Goal: Task Accomplishment & Management: Manage account settings

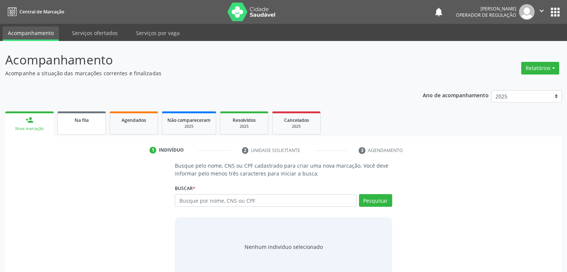
click at [81, 123] on span "Na fila" at bounding box center [82, 120] width 14 height 6
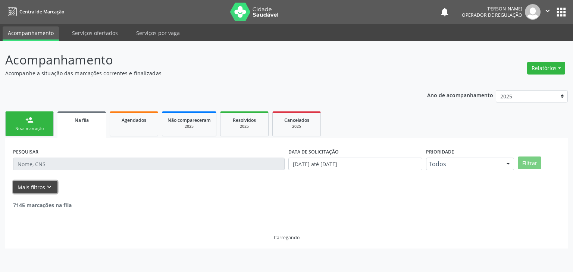
click at [37, 188] on button "Mais filtros keyboard_arrow_down" at bounding box center [35, 187] width 44 height 13
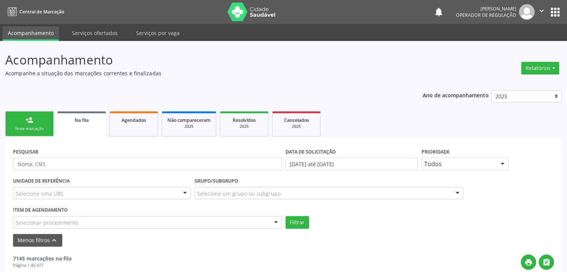
click at [83, 200] on div "UNIDADE DE REFERÊNCIA Selecione uma UBS Todas as UBS Unidade de Saude da Famili…" at bounding box center [102, 190] width 182 height 29
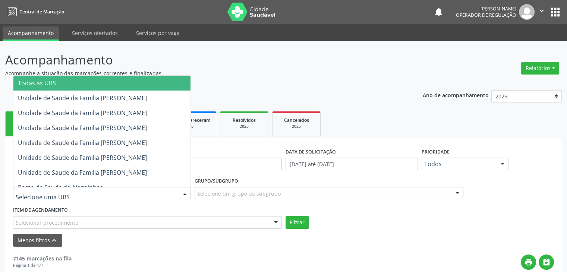
click at [83, 193] on div at bounding box center [102, 193] width 178 height 13
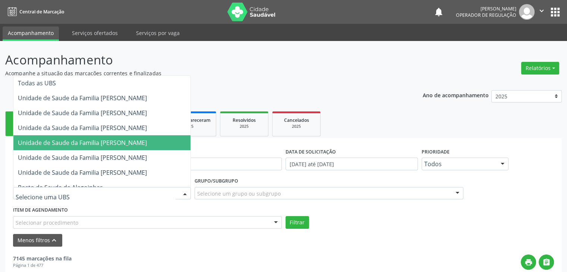
drag, startPoint x: 140, startPoint y: 144, endPoint x: 170, endPoint y: 164, distance: 35.7
click at [140, 144] on span "Unidade de Saude da Familia [PERSON_NAME]" at bounding box center [82, 143] width 129 height 8
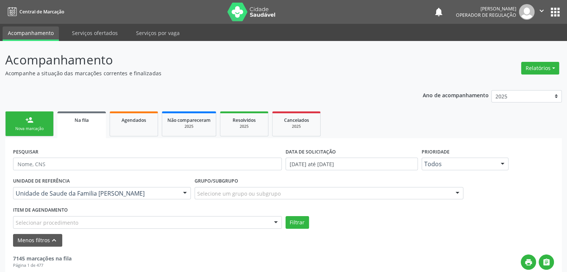
click at [265, 185] on div "Grupo/Subgrupo Selecione um grupo ou subgrupo Todos os grupos e subgrupos 01 - …" at bounding box center [329, 188] width 269 height 24
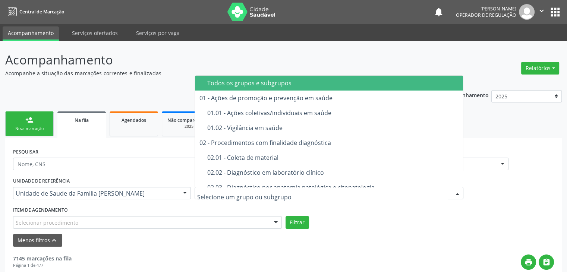
click at [268, 180] on span "02.03 - Diagnóstico por anatomia patológica e citopatologia" at bounding box center [329, 187] width 269 height 15
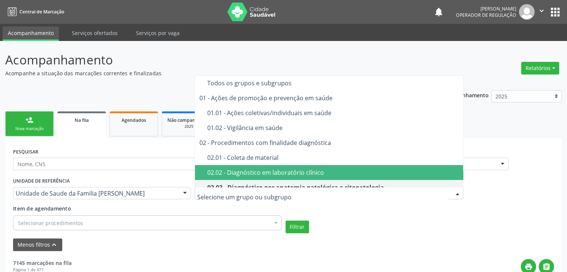
click at [267, 170] on div "02.02 - Diagnóstico em laboratório clínico" at bounding box center [333, 173] width 252 height 6
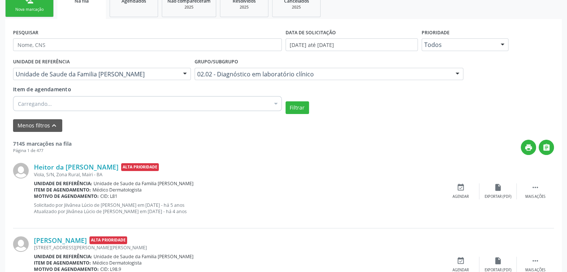
scroll to position [149, 0]
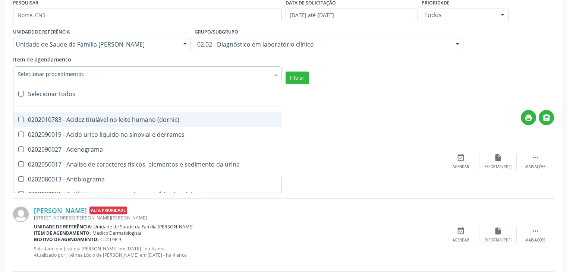
click at [85, 77] on div at bounding box center [147, 73] width 269 height 15
click at [85, 77] on input "Item de agendamento" at bounding box center [144, 73] width 252 height 15
click at [39, 89] on div "Selecionar todos" at bounding box center [216, 93] width 406 height 15
checkbox input "true"
checkbox \(dornic\) "true"
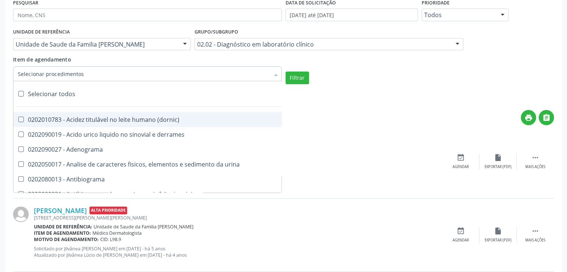
checkbox derrames "true"
checkbox Adenograma "true"
checkbox urina "true"
checkbox Antibiograma "true"
checkbox minima "true"
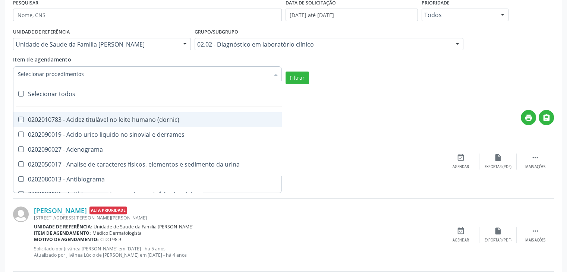
checkbox micobacterias "true"
checkbox blot "true"
checkbox mlpa "true"
checkbox \(hanseniase\) "true"
checkbox \(controle\) "true"
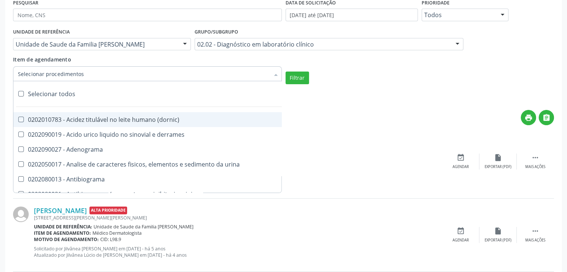
checkbox \(diagnóstica\) "true"
checkbox \(gram\) "true"
checkbox clamidia "true"
checkbox herpesvirus "true"
checkbox hematologica "true"
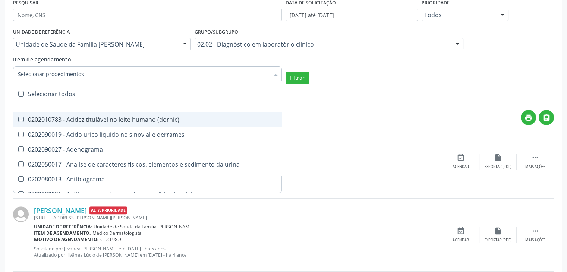
checkbox creatinina "true"
checkbox fosfato "true"
checkbox ureia "true"
checkbox osmolar "true"
checkbox addis "true"
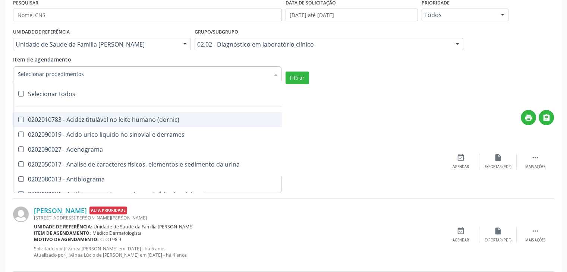
checkbox b "true"
checkbox cd4\/cd8 "true"
checkbox totais "true"
checkbox plaquetas "true"
checkbox reticulocitos "true"
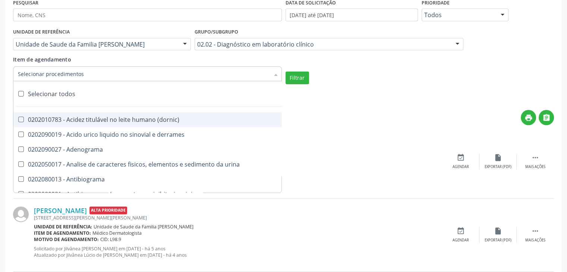
checkbox liquor "true"
checkbox identificacao "true"
checkbox \(pos-pasteurização\) "true"
checkbox herpesvirus "true"
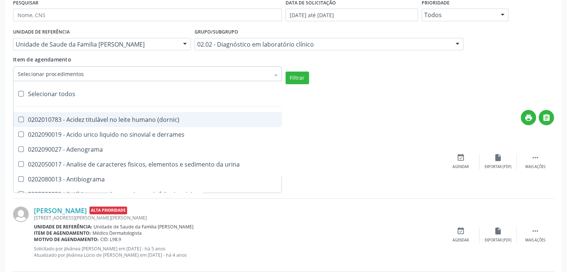
checkbox baar "true"
checkbox anaerobicas "true"
checkbox fungos "true"
checkbox \(qualitativo\) "true"
checkbox tardio\) "true"
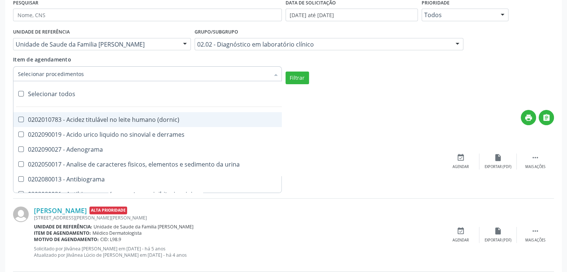
checkbox \(qualitativo\) "true"
checkbox \(confirmatorio\) "true"
checkbox molecular "true"
checkbox htlv-1 "true"
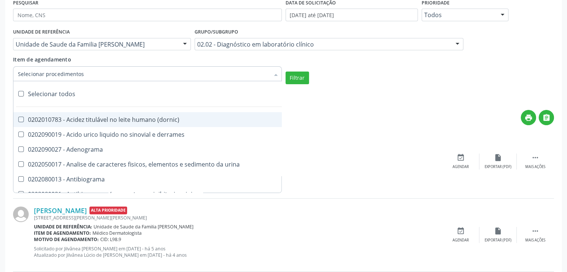
checkbox biotinidase "true"
checkbox congênita "true"
checkbox antiplaquetarios "true"
checkbox ferro "true"
checkbox bandas\) "true"
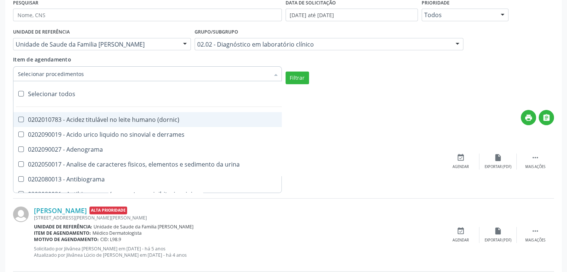
checkbox bandas\) "true"
checkbox \(ch50\) "true"
checkbox aminoacidos "true"
checkbox globular "true"
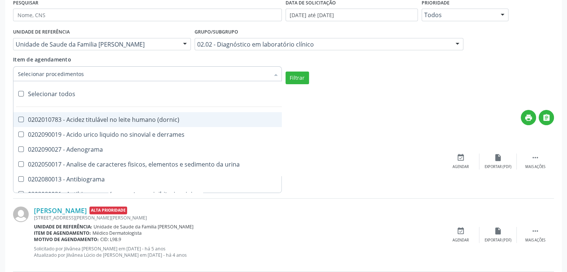
checkbox dosagens\) "true"
checkbox \(cada\) "true"
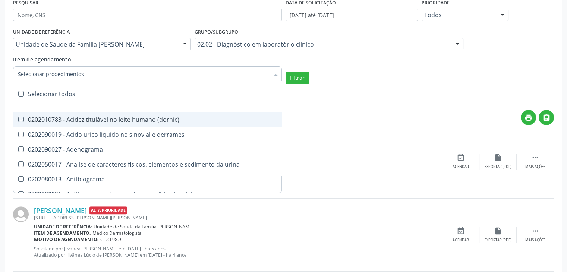
checkbox reumatoide "true"
checkbox amniotico "true"
checkbox livre "true"
checkbox osmolalidade "true"
checkbox osmolaridade "true"
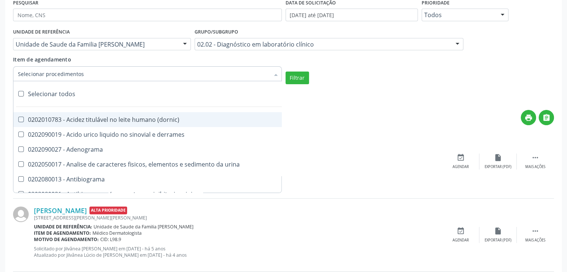
checkbox t3 "true"
checkbox sulfo-hemoglobina "true"
checkbox reverso "true"
checkbox coagulacao "true"
checkbox euglobulina "true"
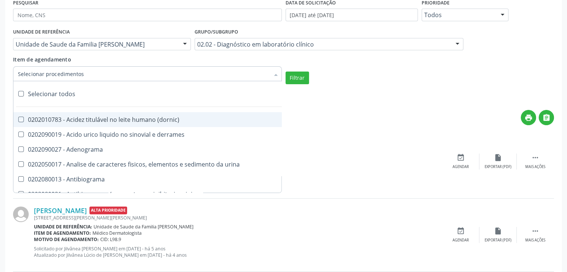
checkbox -duke "true"
checkbox ivy "true"
checkbox hemacias "true"
checkbox trombina "true"
checkbox ativada\) "true"
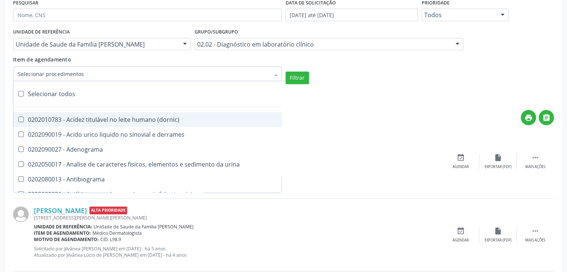
checkbox \(tap\) "true"
checkbox \(vhs\) "true"
checkbox abo "true"
checkbox reativa "true"
checkbox ordenhado "true"
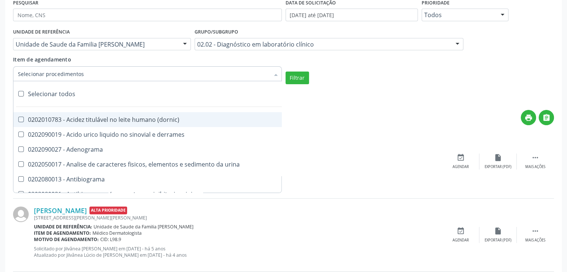
checkbox pezinho\) "true"
checkbox complemento "true"
checkbox pezinho\) "true"
checkbox 17-alfa-hidroxiprogesterona "true"
checkbox totais "true"
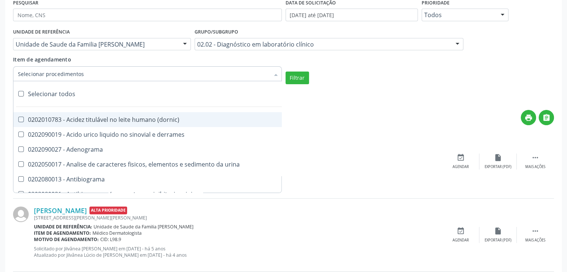
checkbox 17-hidroxicorticosteroides "true"
checkbox d "true"
checkbox 5-nucleotidase "true"
checkbox acetona "true"
checkbox \(serotonina\) "true"
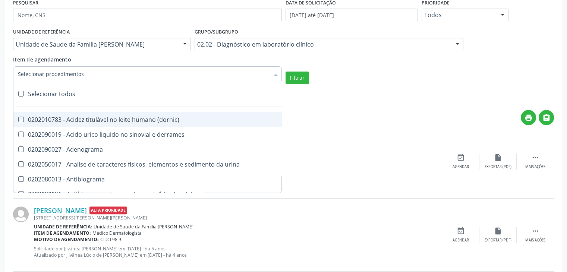
checkbox ascorbico "true"
checkbox delta-aminolevulinico "true"
checkbox hipurico "true"
checkbox mandelico "true"
checkbox metil-hipurico "true"
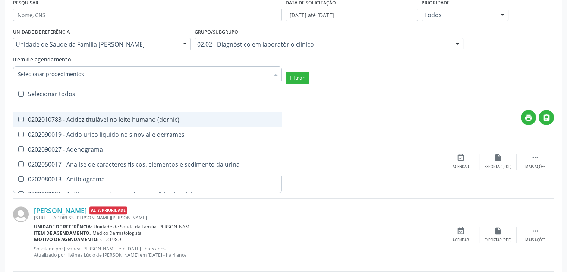
checkbox urico "true"
checkbox valproico "true"
checkbox vanilmandelico "true"
checkbox \(acth\) "true"
checkbox ala-desidratase "true"
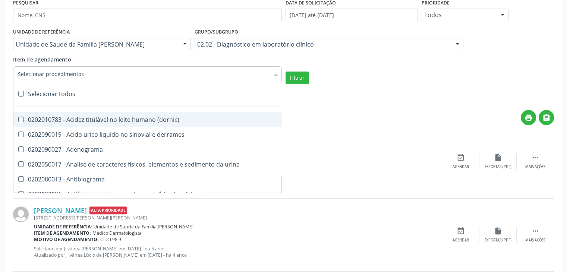
checkbox etilico "true"
checkbox aldolase "true"
checkbox aldosterona "true"
checkbox alfa-1-antitripsina "true"
checkbox acida "true"
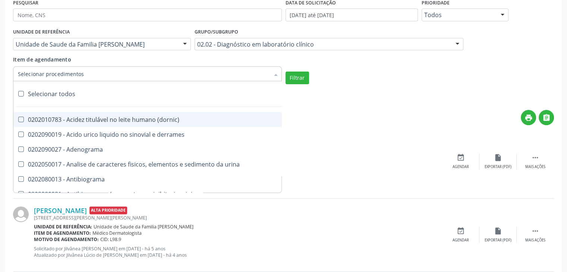
checkbox alfa-2-macroglobulina "true"
checkbox alfa-fetoproteina "true"
checkbox aluminio "true"
checkbox amilase "true"
checkbox aminoglicosideos "true"
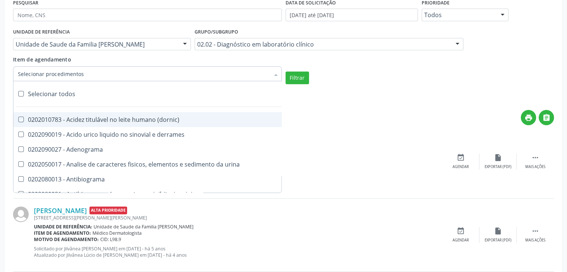
checkbox amonia "true"
checkbox ciclico "true"
checkbox androstenediona "true"
checkbox anfetaminas "true"
checkbox circulante "true"
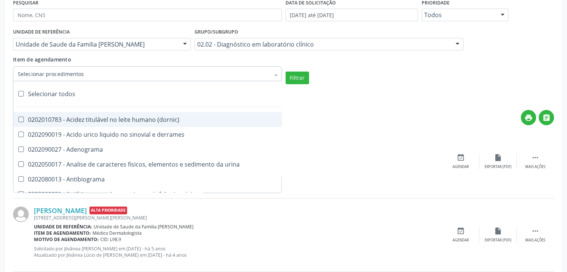
checkbox iga "true"
checkbox triciclicos "true"
checkbox \(psa\) "true"
checkbox iii "true"
checkbox barbituratos "true"
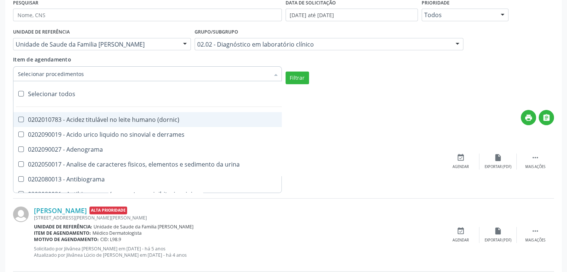
checkbox benzodiazepinicos "true"
checkbox beta-2-microglobulina "true"
checkbox fracoes "true"
checkbox cadmio "true"
checkbox calcio "true"
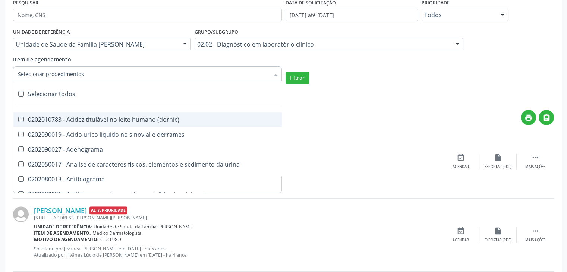
checkbox ionizavel "true"
checkbox calcitonina "true"
checkbox carbamazepina "true"
checkbox carboxi-hemoglobina "true"
checkbox caroteno "true"
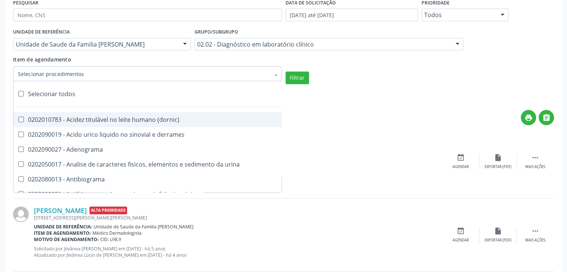
checkbox catecolaminas "true"
checkbox chumbo "true"
checkbox ciclosporina "true"
checkbox citrato "true"
checkbox cloreto "true"
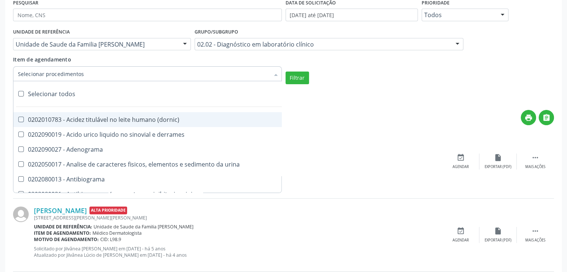
checkbox suor "true"
checkbox cobre "true"
checkbox hdl "true"
checkbox ldl "true"
checkbox colinesterase "true"
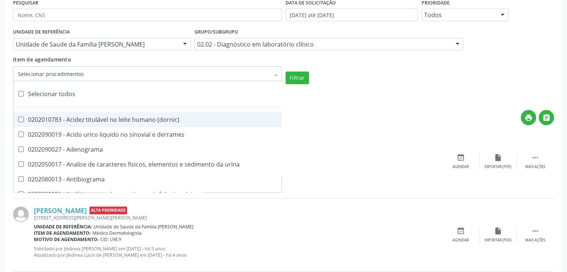
checkbox c3 "true"
checkbox c4 "true"
checkbox cortisol "true"
checkbox creatinina "true"
checkbox amniotico "true"
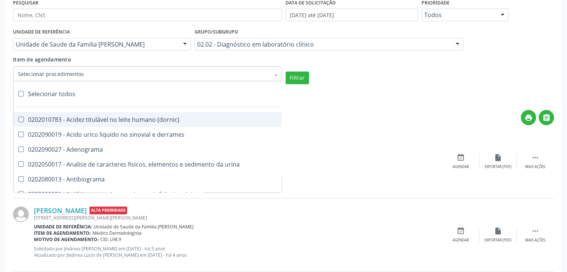
checkbox \(cpk\) "true"
checkbox crioaglutinina "true"
checkbox \(dhea\) "true"
checkbox alfa-hidroxibutirica "true"
checkbox glutamica "true"
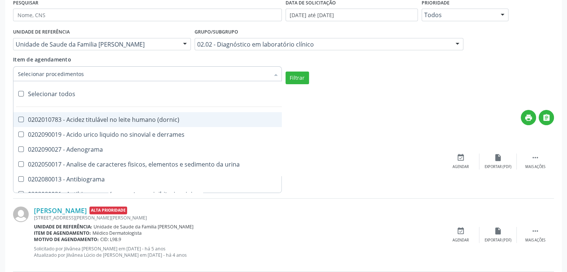
checkbox latica "true"
checkbox fracionadas\) "true"
checkbox digitoxina\) "true"
checkbox \(dht\) "true"
checkbox fecal "true"
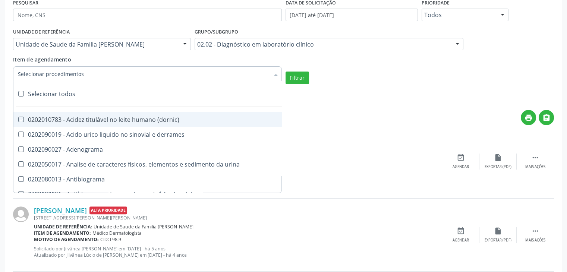
checkbox estradiol "true"
checkbox estriol "true"
checkbox estrona "true"
checkbox etossuximida "true"
checkbox ii "true"
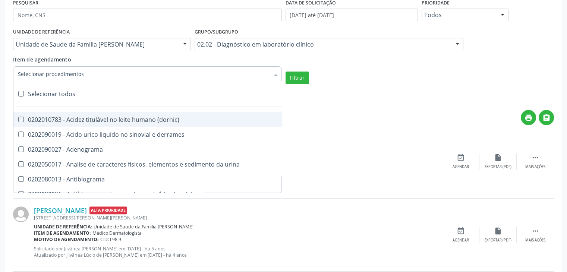
checkbox ix "true"
checkbox v "true"
checkbox vii "true"
checkbox viii "true"
checkbox \(inibidor\) "true"
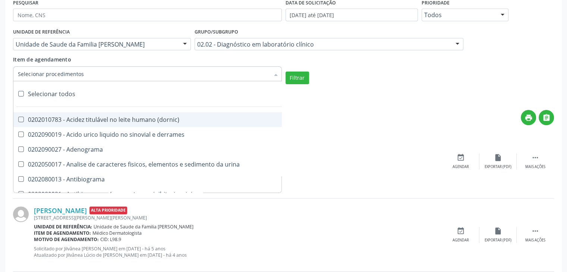
checkbox \(antigeno\) "true"
checkbox x "true"
checkbox xi "true"
checkbox xii "true"
checkbox xiii "true"
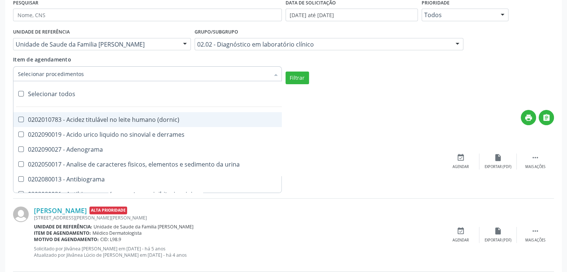
checkbox tardio\) "true"
checkbox t4 "true"
checkbox pezinho\) "true"
checkbox fenitoina "true"
checkbox fenol "true"
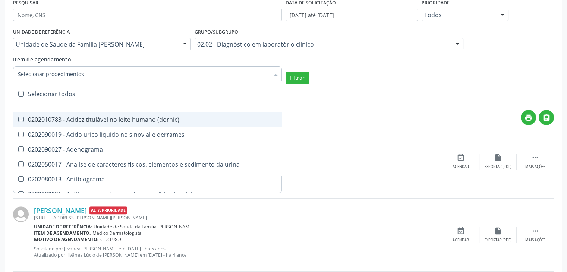
checkbox ferritina "true"
checkbox serico "true"
checkbox fibrinogenio "true"
checkbox folato "true"
checkbox formaldeido "true"
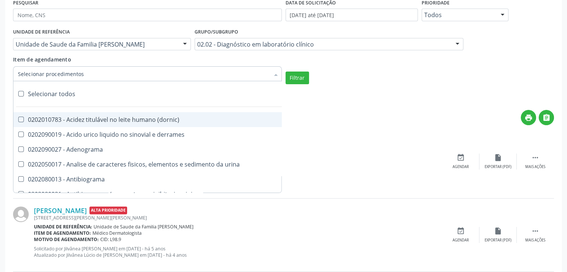
checkbox total "true"
checkbox alcalina "true"
checkbox esperma "true"
checkbox fosforo "true"
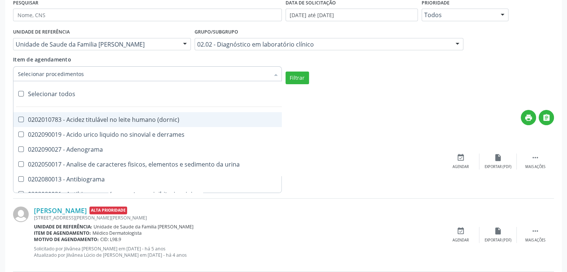
checkbox acida "true"
checkbox frutose "true"
checkbox esperma "true"
checkbox galactose "true"
checkbox gt\) "true"
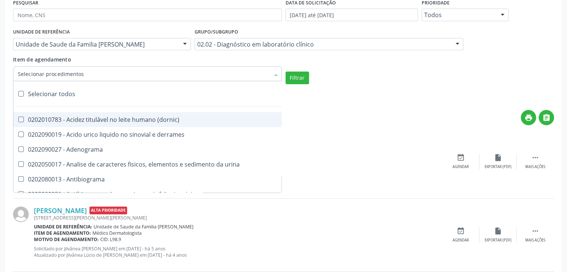
checkbox gastrina "true"
checkbox glicose "true"
checkbox derrames "true"
checkbox desidrogenase "true"
checkbox tiroxina "true"
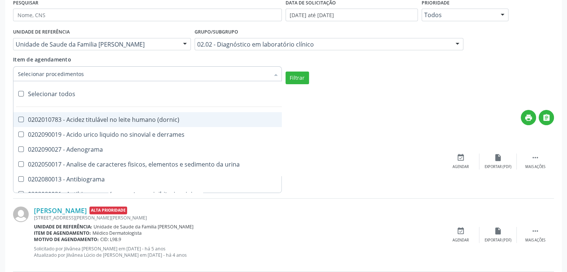
checkbox hcg\) "true"
checkbox fecal "true"
checkbox haptoglobina "true"
checkbox hemoglobina "true"
checkbox 37oc "true"
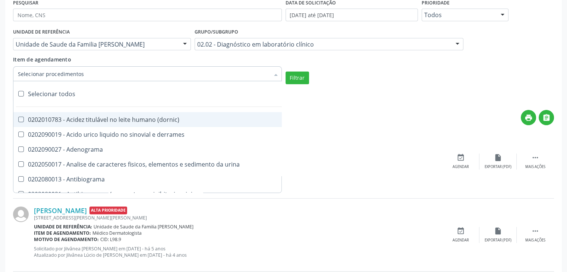
checkbox fetal "true"
checkbox glicosilada "true"
checkbox hemossiderina "true"
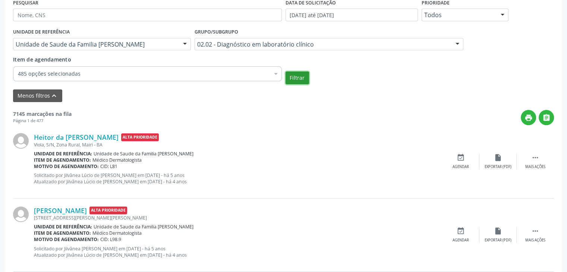
click at [296, 75] on button "Filtrar" at bounding box center [297, 78] width 23 height 13
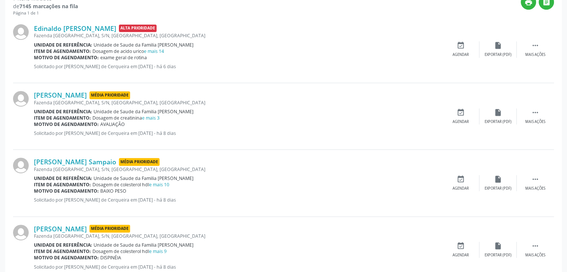
scroll to position [116, 0]
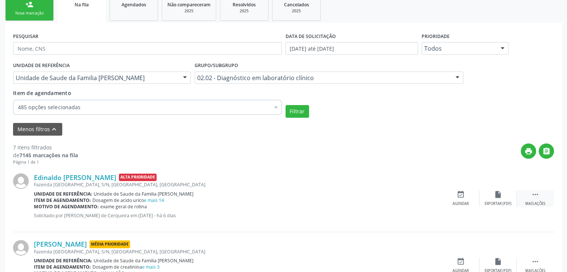
click at [536, 204] on div "Mais ações" at bounding box center [535, 203] width 20 height 5
click at [546, 198] on div " Mais ações" at bounding box center [535, 198] width 37 height 16
click at [432, 195] on div "print Imprimir" at bounding box center [423, 198] width 37 height 16
click at [466, 206] on div "Edinaldo [PERSON_NAME] Alta Prioridade Fazenda [GEOGRAPHIC_DATA] e [GEOGRAPHIC_…" at bounding box center [283, 199] width 541 height 67
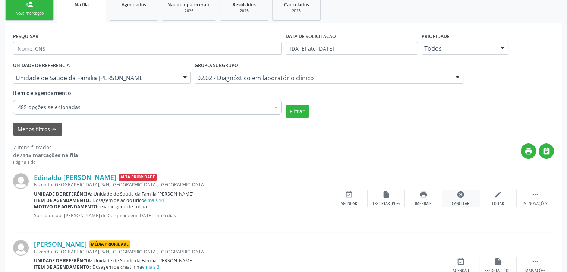
click at [460, 202] on div "Cancelar" at bounding box center [461, 203] width 18 height 5
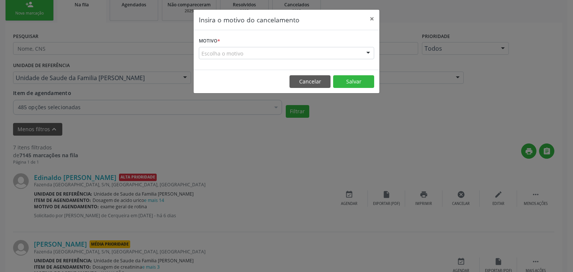
click at [228, 55] on div "Escolha o motivo" at bounding box center [286, 53] width 175 height 13
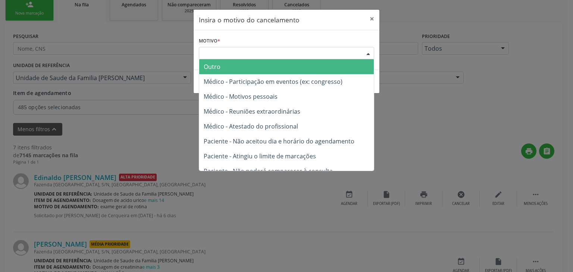
click at [224, 71] on span "Outro" at bounding box center [286, 66] width 174 height 15
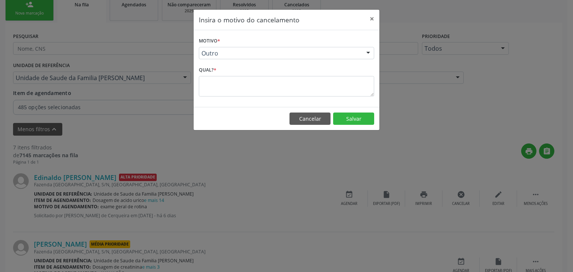
click at [225, 79] on textarea at bounding box center [286, 86] width 175 height 21
click at [219, 91] on textarea at bounding box center [286, 86] width 175 height 21
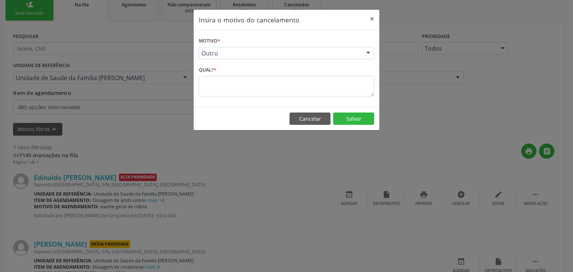
click at [219, 91] on textarea at bounding box center [286, 86] width 175 height 21
drag, startPoint x: 223, startPoint y: 110, endPoint x: 277, endPoint y: 117, distance: 54.4
click at [224, 110] on footer "Cancelar Salvar" at bounding box center [286, 118] width 186 height 23
click at [309, 118] on button "Cancelar" at bounding box center [309, 119] width 41 height 13
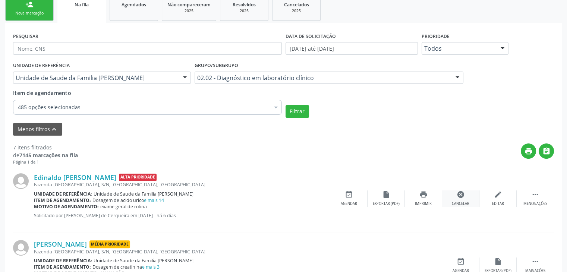
click at [470, 205] on div "cancel Cancelar" at bounding box center [460, 198] width 37 height 16
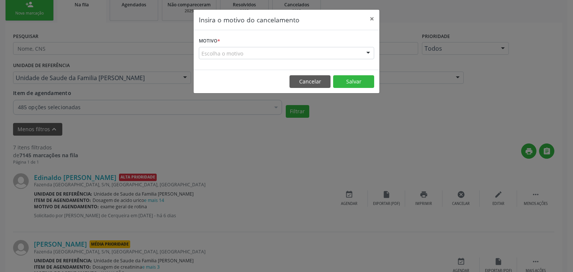
click at [214, 48] on div "Escolha o motivo" at bounding box center [286, 53] width 175 height 13
click at [213, 52] on div "Escolha o motivo" at bounding box center [286, 53] width 175 height 13
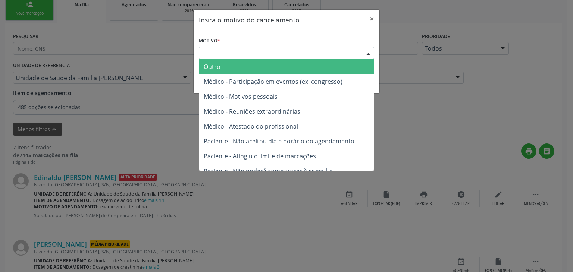
click at [220, 72] on span "Outro" at bounding box center [286, 66] width 174 height 15
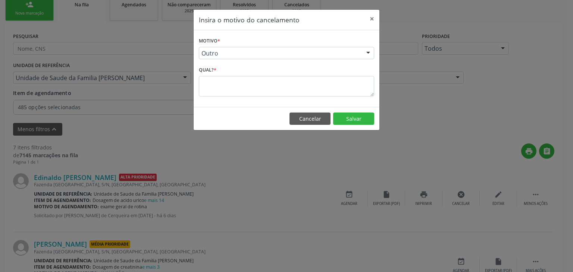
click at [220, 75] on div "Qual? *" at bounding box center [286, 80] width 175 height 32
click at [220, 79] on textarea at bounding box center [286, 86] width 175 height 21
click at [234, 93] on textarea at bounding box center [286, 86] width 175 height 21
click at [370, 16] on button "×" at bounding box center [371, 19] width 15 height 18
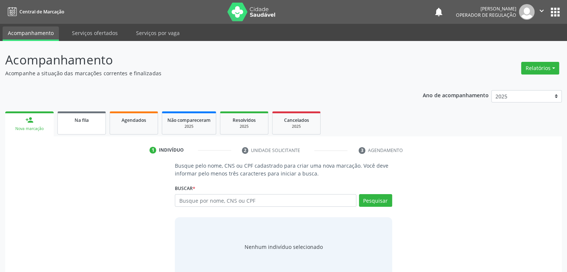
click at [72, 119] on div "Na fila" at bounding box center [81, 120] width 37 height 8
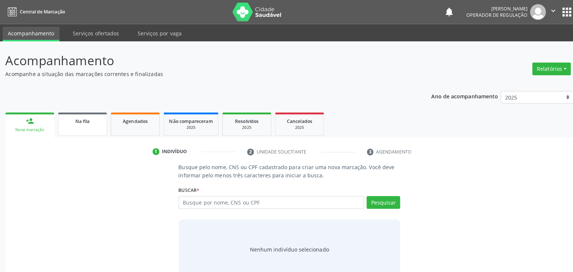
click at [72, 119] on div "Na fila" at bounding box center [81, 120] width 37 height 8
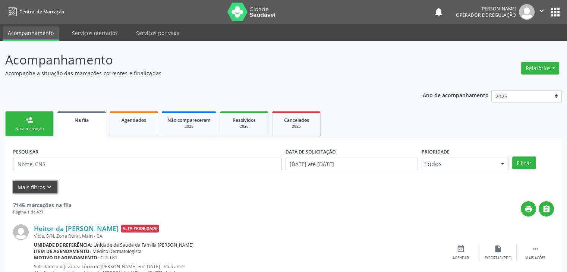
click at [31, 187] on button "Mais filtros keyboard_arrow_down" at bounding box center [35, 187] width 44 height 13
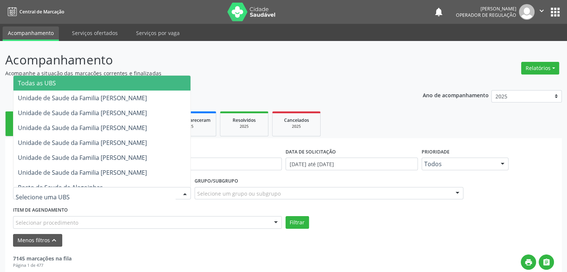
click at [127, 196] on div at bounding box center [102, 193] width 178 height 13
click at [127, 196] on input "text" at bounding box center [96, 197] width 160 height 15
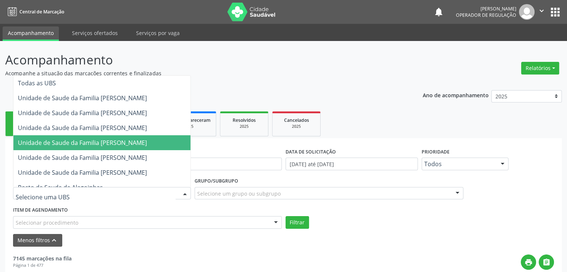
click at [123, 139] on span "Unidade de Saude da Familia [PERSON_NAME]" at bounding box center [82, 143] width 129 height 8
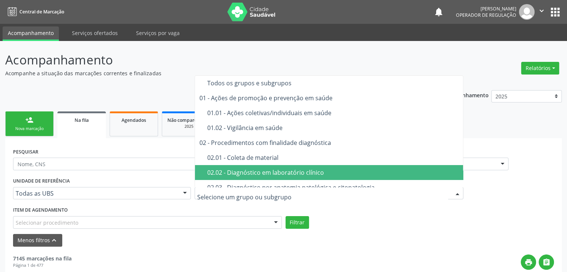
click at [246, 173] on div "02.02 - Diagnóstico em laboratório clínico" at bounding box center [333, 173] width 252 height 6
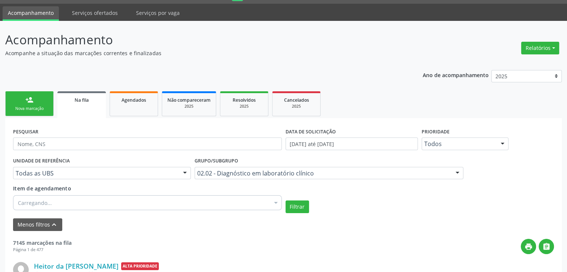
scroll to position [37, 0]
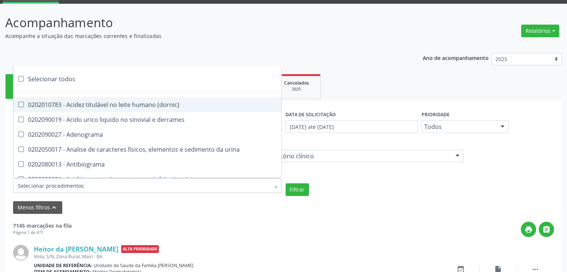
click at [57, 83] on div "Selecionar todos" at bounding box center [216, 79] width 406 height 15
checkbox input "false"
checkbox \(dornic\) "false"
checkbox derrames "false"
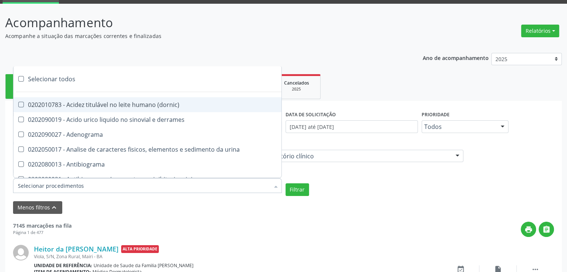
checkbox Adenograma "false"
checkbox urina "false"
checkbox Antibiograma "false"
checkbox minima "false"
checkbox micobacterias "false"
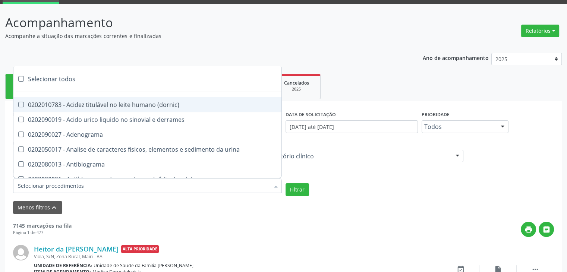
checkbox blot "false"
checkbox mlpa "false"
checkbox \(hanseniase\) "false"
checkbox \(controle\) "false"
checkbox \(diagnóstica\) "false"
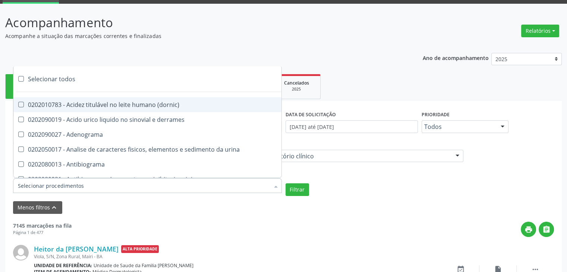
checkbox \(gram\) "false"
checkbox clamidia "false"
checkbox herpesvirus "false"
checkbox hematologica "false"
checkbox creatinina "false"
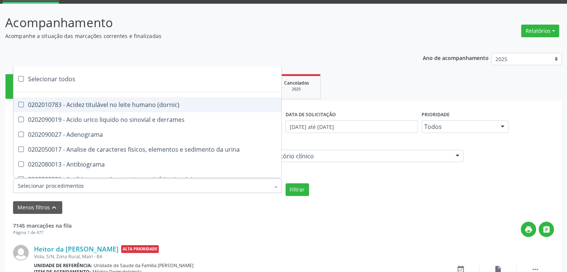
checkbox fosfato "false"
checkbox ureia "false"
checkbox osmolar "false"
checkbox addis "false"
checkbox b "false"
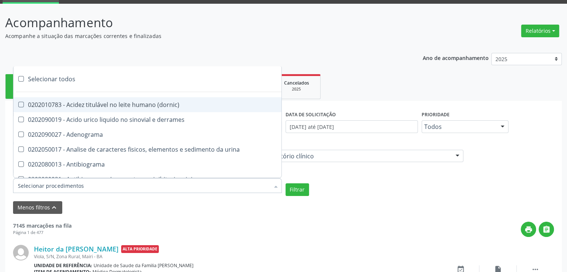
checkbox cd4\/cd8 "false"
checkbox totais "false"
checkbox plaquetas "false"
checkbox reticulocitos "false"
checkbox liquor "false"
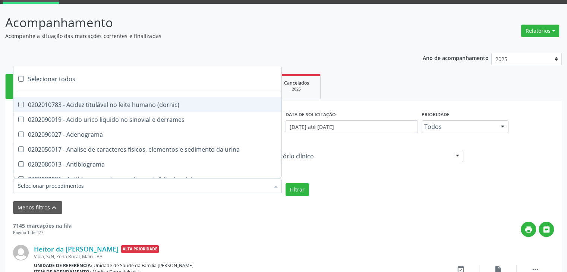
checkbox liquor "false"
checkbox identificacao "false"
checkbox \(pos-pasteurização\) "false"
checkbox herpesvirus "false"
checkbox baar "false"
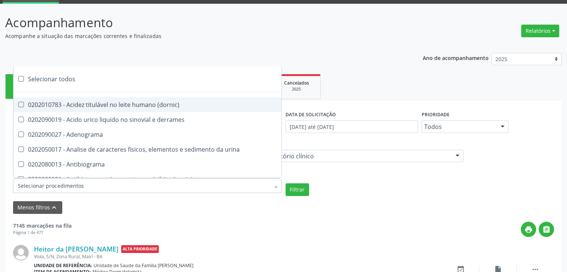
checkbox anaerobicas "false"
checkbox fungos "false"
checkbox \(qualitativo\) "false"
checkbox tardio\) "false"
checkbox \(qualitativo\) "false"
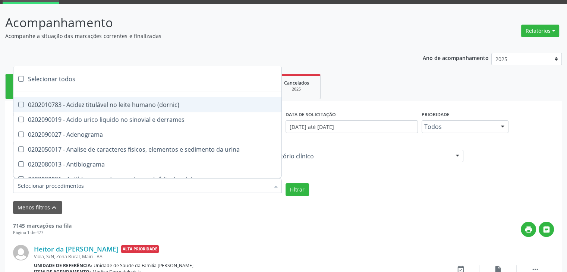
checkbox \(confirmatorio\) "false"
checkbox molecular "false"
checkbox htlv-1 "false"
checkbox biotinidase "false"
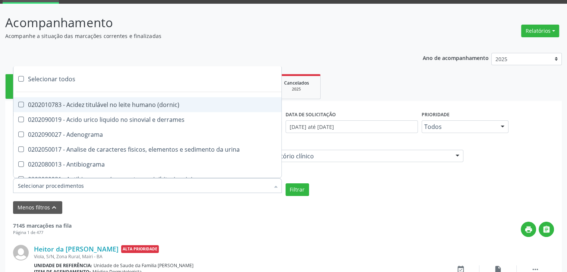
checkbox congênita "false"
checkbox antiplaquetarios "false"
checkbox ferro "false"
checkbox bandas\) "false"
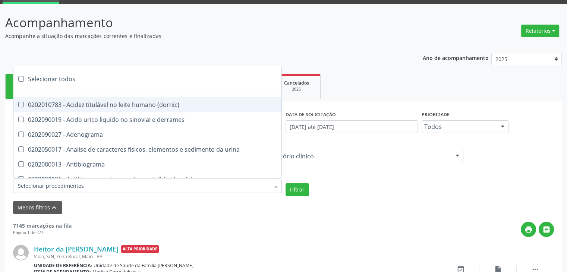
checkbox bandas\) "false"
checkbox \(ch50\) "false"
checkbox aminoacidos "false"
checkbox globular "false"
checkbox dosagens\) "false"
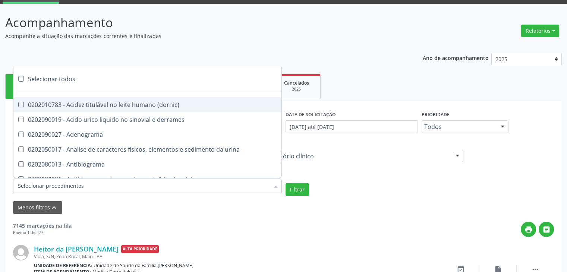
checkbox dosagens\) "false"
checkbox \(cada\) "false"
checkbox reumatoide "false"
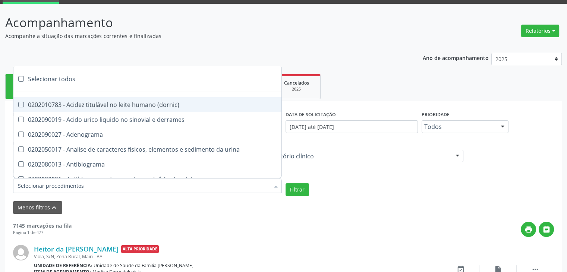
checkbox amniotico "false"
checkbox livre "false"
checkbox osmolalidade "false"
checkbox osmolaridade "false"
checkbox t3 "false"
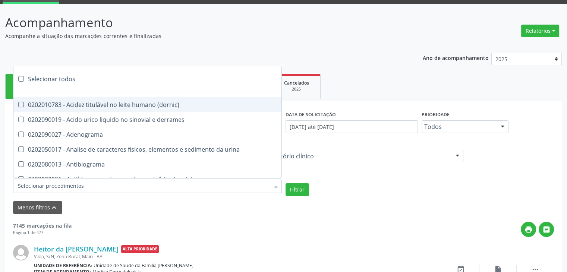
checkbox sulfo-hemoglobina "false"
checkbox reverso "false"
checkbox coagulacao "false"
checkbox euglobulina "false"
checkbox -duke "false"
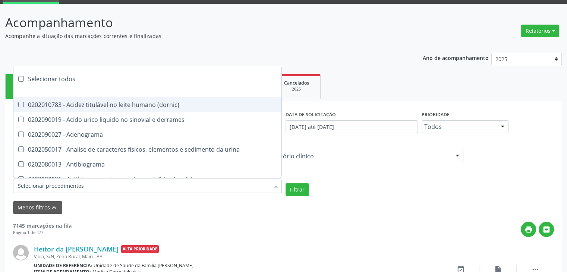
checkbox ivy "false"
checkbox hemacias "false"
checkbox trombina "false"
checkbox ativada\) "false"
checkbox \(tap\) "false"
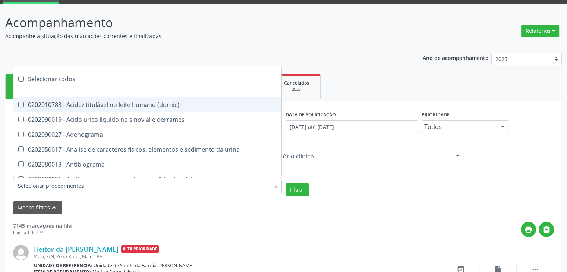
checkbox \(vhs\) "false"
checkbox abo "false"
checkbox reativa "false"
checkbox ordenhado "false"
checkbox pezinho\) "false"
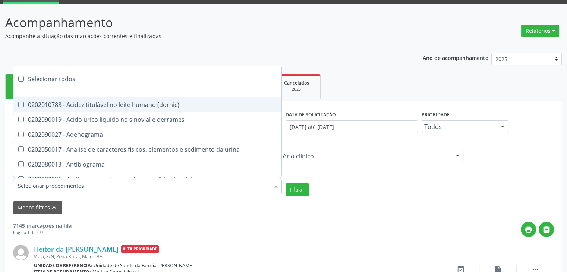
checkbox complemento "false"
checkbox pezinho\) "false"
checkbox 17-alfa-hidroxiprogesterona "false"
checkbox totais "false"
checkbox 17-hidroxicorticosteroides "false"
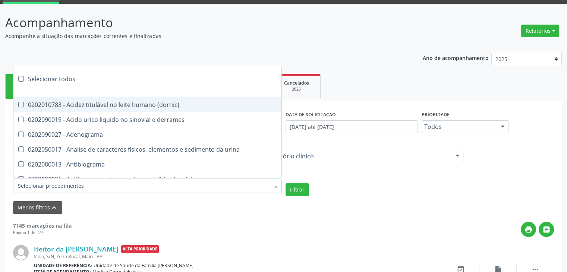
checkbox d "false"
checkbox 5-nucleotidase "false"
checkbox acetona "false"
checkbox \(serotonina\) "false"
checkbox ascorbico "false"
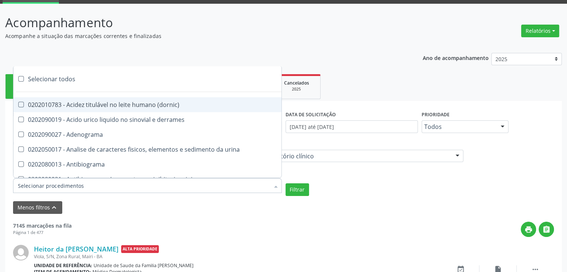
checkbox delta-aminolevulinico "false"
checkbox hipurico "false"
checkbox mandelico "false"
checkbox metil-hipurico "false"
checkbox urico "false"
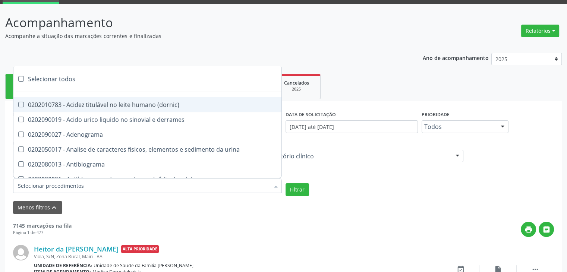
checkbox valproico "false"
checkbox vanilmandelico "false"
checkbox \(acth\) "false"
checkbox ala-desidratase "false"
checkbox etilico "false"
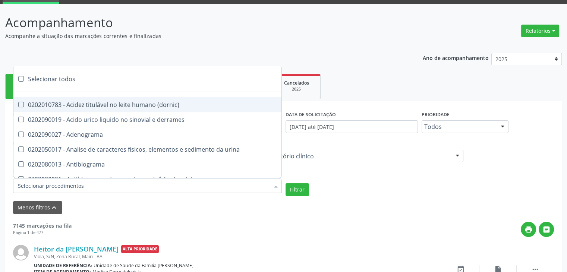
checkbox aldolase "false"
checkbox aldosterona "false"
checkbox alfa-1-antitripsina "false"
checkbox acida "false"
checkbox alfa-2-macroglobulina "false"
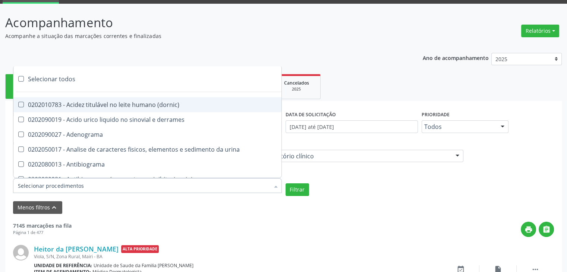
checkbox alfa-fetoproteina "false"
checkbox aluminio "false"
checkbox amilase "false"
checkbox aminoglicosideos "false"
checkbox amonia "false"
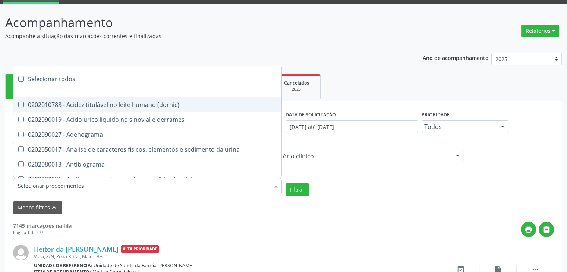
checkbox ciclico "false"
checkbox androstenediona "false"
checkbox anfetaminas "false"
checkbox circulante "false"
checkbox iga "false"
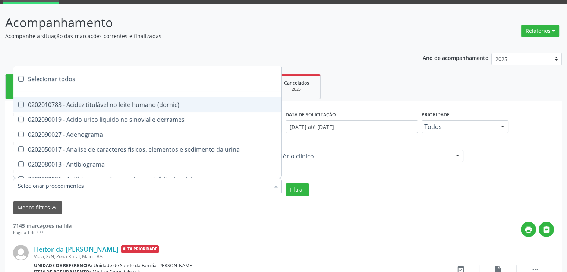
checkbox triciclicos "false"
checkbox \(psa\) "false"
checkbox iii "false"
checkbox barbituratos "false"
checkbox benzodiazepinicos "false"
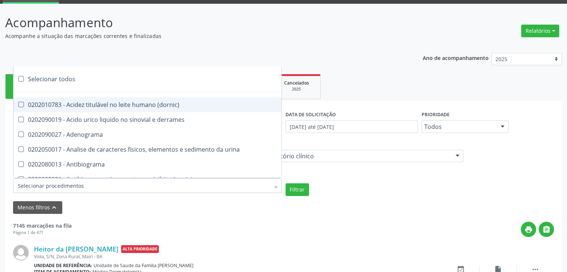
checkbox beta-2-microglobulina "false"
checkbox fracoes "false"
checkbox cadmio "false"
checkbox calcio "false"
checkbox ionizavel "false"
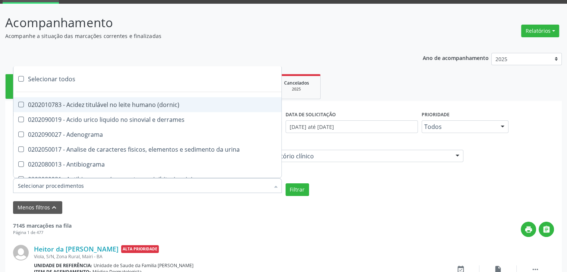
checkbox calcitonina "false"
checkbox carbamazepina "false"
checkbox carboxi-hemoglobina "false"
checkbox caroteno "false"
checkbox catecolaminas "false"
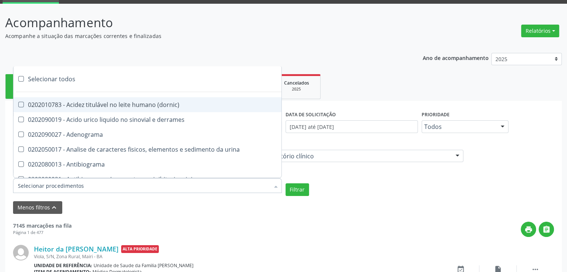
checkbox chumbo "false"
checkbox ciclosporina "false"
checkbox citrato "false"
checkbox cloreto "false"
checkbox suor "false"
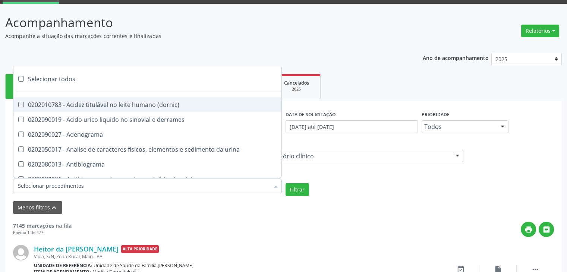
checkbox cobre "false"
checkbox hdl "false"
checkbox ldl "false"
checkbox colinesterase "false"
checkbox c3 "false"
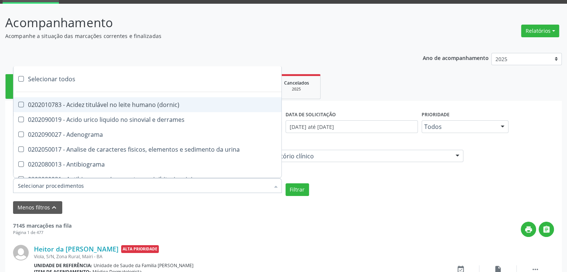
checkbox c4 "false"
checkbox cortisol "false"
checkbox creatinina "false"
checkbox amniotico "false"
checkbox \(cpk\) "false"
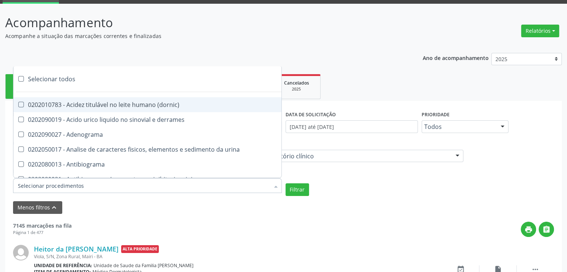
checkbox crioaglutinina "false"
checkbox \(dhea\) "false"
checkbox alfa-hidroxibutirica "false"
checkbox glutamica "false"
checkbox latica "false"
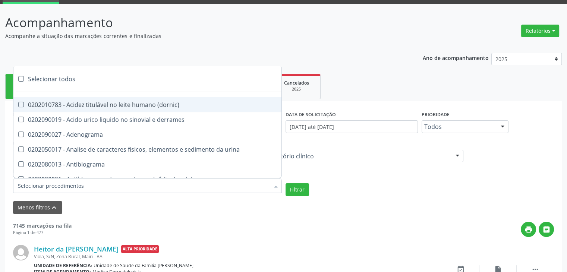
checkbox fracionadas\) "false"
checkbox digitoxina\) "false"
checkbox \(dht\) "false"
checkbox fecal "false"
checkbox estradiol "false"
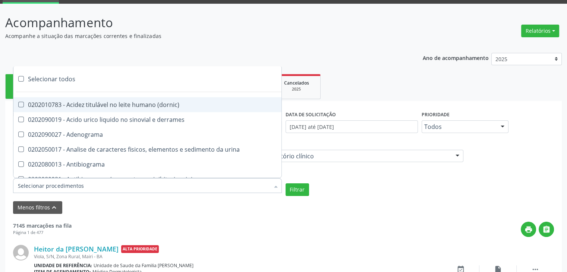
checkbox estriol "false"
checkbox estrona "false"
checkbox etossuximida "false"
checkbox ii "false"
checkbox ix "false"
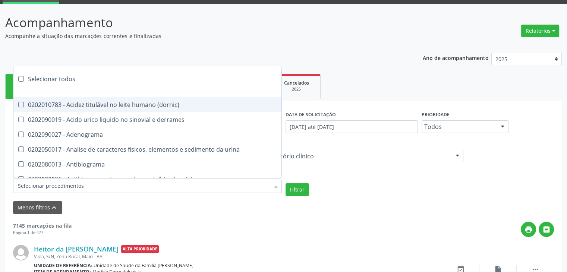
checkbox v "false"
checkbox vii "false"
checkbox viii "false"
checkbox \(inibidor\) "false"
checkbox \(antigeno\) "false"
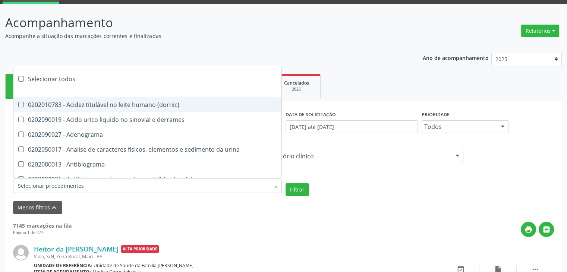
checkbox x "false"
checkbox xi "false"
checkbox xii "false"
checkbox xiii "false"
checkbox tardio\) "false"
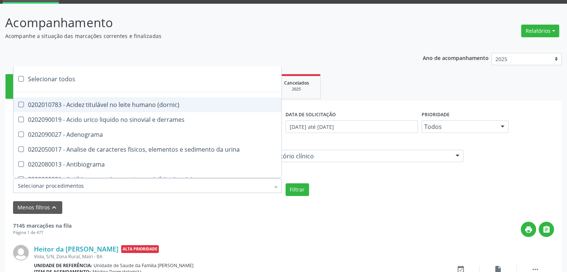
checkbox t4 "false"
checkbox pezinho\) "false"
checkbox fenitoina "false"
checkbox fenol "false"
checkbox ferritina "false"
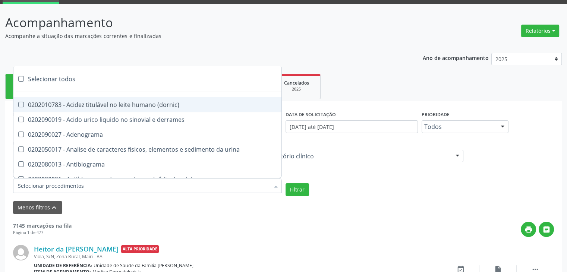
checkbox serico "false"
checkbox fibrinogenio "false"
checkbox folato "false"
checkbox formaldeido "false"
checkbox total "false"
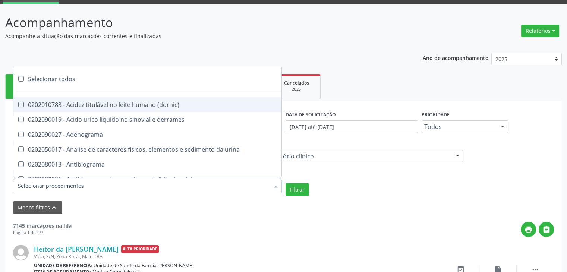
checkbox alcalina "false"
checkbox esperma "false"
checkbox fosforo "false"
checkbox acida "false"
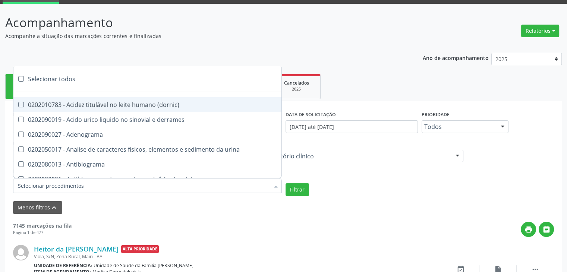
checkbox frutose "false"
checkbox esperma "false"
checkbox galactose "false"
checkbox gt\) "false"
checkbox gastrina "false"
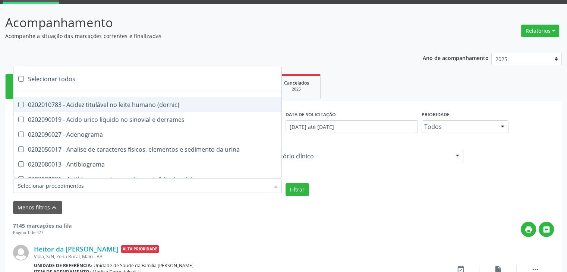
checkbox glicose "false"
checkbox derrames "false"
checkbox desidrogenase "false"
checkbox tiroxina "false"
checkbox hcg\) "false"
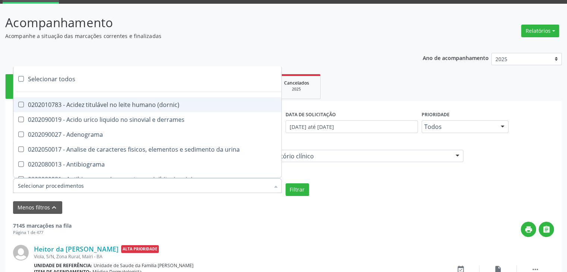
checkbox fecal "false"
checkbox haptoglobina "false"
checkbox hemoglobina "false"
checkbox 37oc "false"
checkbox fetal "false"
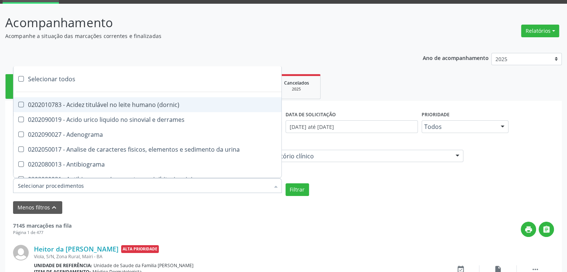
checkbox glicosilada "false"
checkbox hemossiderina "false"
click at [52, 79] on div "Selecionar todos" at bounding box center [216, 79] width 406 height 15
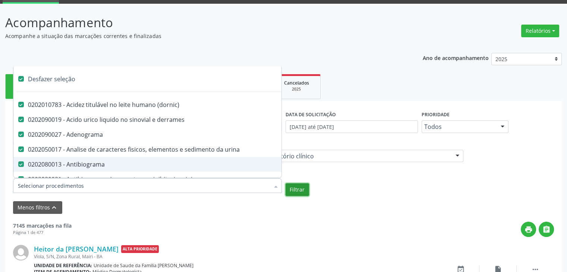
click at [298, 189] on button "Filtrar" at bounding box center [297, 189] width 23 height 13
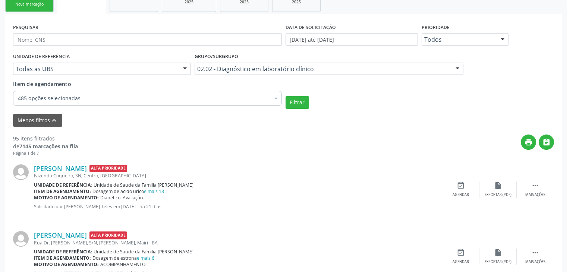
scroll to position [112, 0]
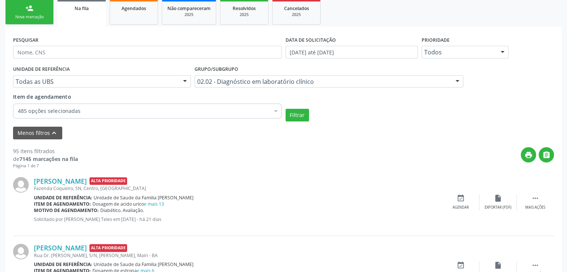
click at [16, 79] on input "text" at bounding box center [16, 85] width 0 height 15
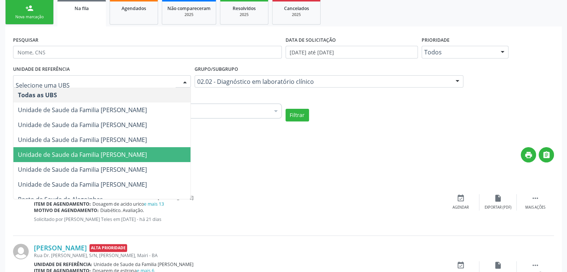
click at [336, 168] on div "print " at bounding box center [316, 158] width 476 height 22
click at [119, 153] on span "Unidade de Saude da Familia [PERSON_NAME]" at bounding box center [82, 155] width 129 height 8
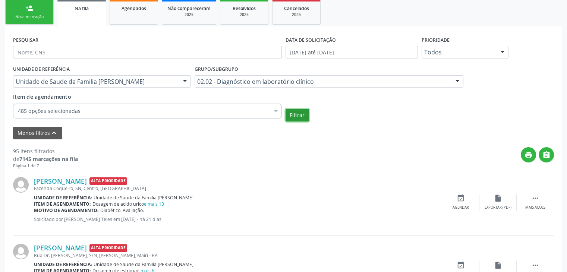
click at [306, 114] on button "Filtrar" at bounding box center [297, 115] width 23 height 13
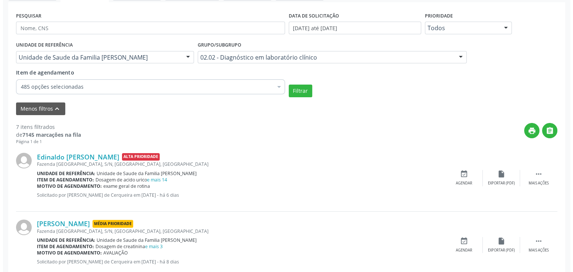
scroll to position [149, 0]
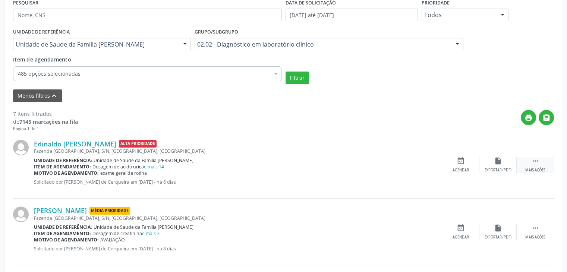
click at [534, 169] on div "Mais ações" at bounding box center [535, 170] width 20 height 5
click at [525, 169] on div "Mais ações" at bounding box center [535, 170] width 20 height 5
click at [461, 168] on div "Cancelar" at bounding box center [461, 170] width 18 height 5
click at [456, 169] on div "Cancelar" at bounding box center [461, 170] width 18 height 5
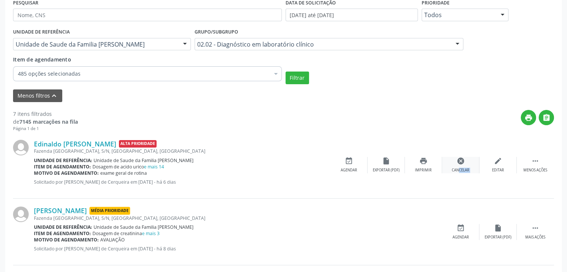
click at [456, 169] on div "Cancelar" at bounding box center [461, 170] width 18 height 5
click at [454, 160] on div "cancel Cancelar" at bounding box center [460, 165] width 37 height 16
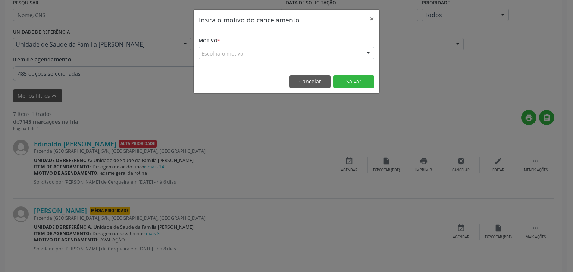
click at [270, 54] on div "Escolha o motivo" at bounding box center [286, 53] width 175 height 13
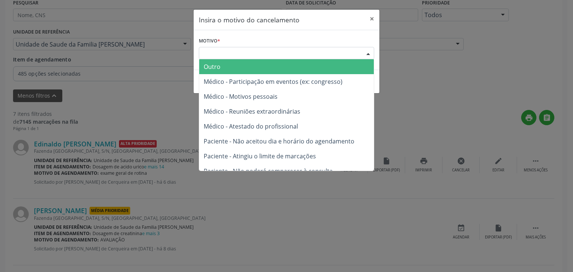
click at [264, 60] on span "Outro" at bounding box center [286, 66] width 174 height 15
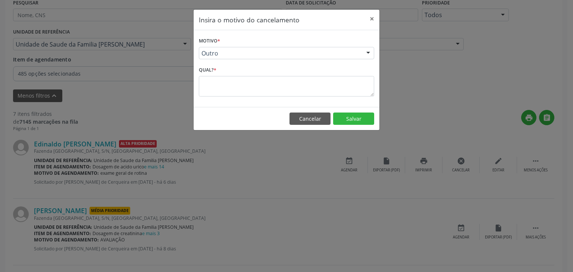
click at [264, 60] on span "Outro" at bounding box center [286, 66] width 174 height 15
click at [253, 78] on textarea at bounding box center [286, 86] width 175 height 21
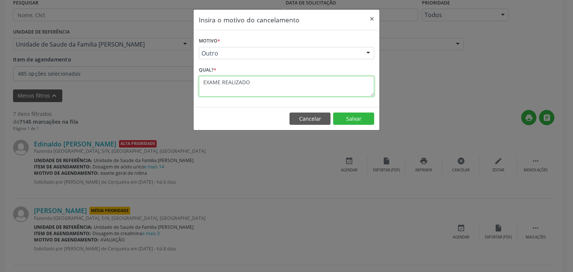
click at [255, 86] on textarea "EXAME REALIZADO" at bounding box center [286, 86] width 175 height 21
drag, startPoint x: 255, startPoint y: 86, endPoint x: 199, endPoint y: 89, distance: 56.3
click at [199, 89] on textarea "EXAME REALIZADO" at bounding box center [286, 86] width 175 height 21
click at [202, 84] on textarea "EXAME REALIZADO" at bounding box center [286, 86] width 175 height 21
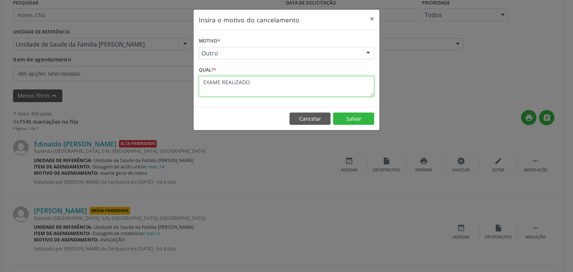
drag, startPoint x: 240, startPoint y: 89, endPoint x: 255, endPoint y: 90, distance: 15.0
click at [255, 90] on textarea "EXAME REALIZADO" at bounding box center [286, 86] width 175 height 21
click at [220, 97] on div "Motivo * Outro Outro Médico - Participação em eventos (ex: congresso) Médico - …" at bounding box center [286, 68] width 186 height 77
drag, startPoint x: 204, startPoint y: 82, endPoint x: 220, endPoint y: 82, distance: 16.4
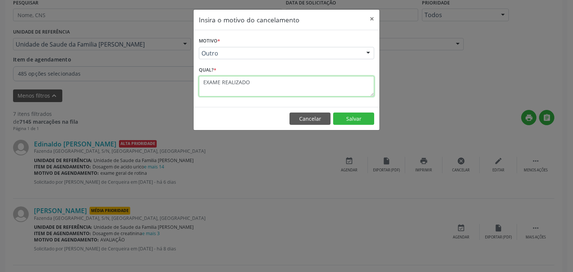
click at [207, 82] on textarea "EXAME REALIZADO" at bounding box center [286, 86] width 175 height 21
click at [250, 82] on textarea "EXAME REALIZADO" at bounding box center [286, 86] width 175 height 21
drag, startPoint x: 250, startPoint y: 82, endPoint x: 203, endPoint y: 78, distance: 47.9
click at [203, 78] on textarea "EXAME REALIZADO" at bounding box center [286, 86] width 175 height 21
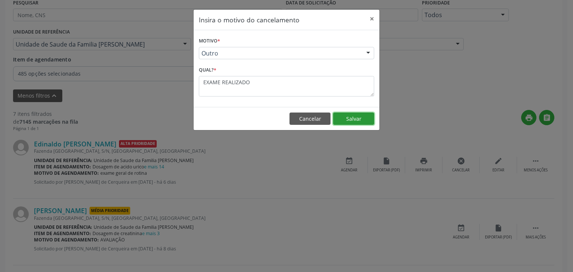
click at [347, 117] on button "Salvar" at bounding box center [353, 119] width 41 height 13
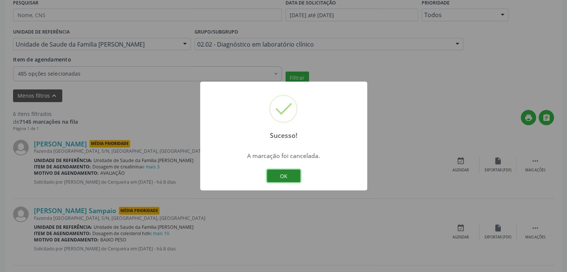
click at [289, 173] on button "OK" at bounding box center [284, 176] width 34 height 13
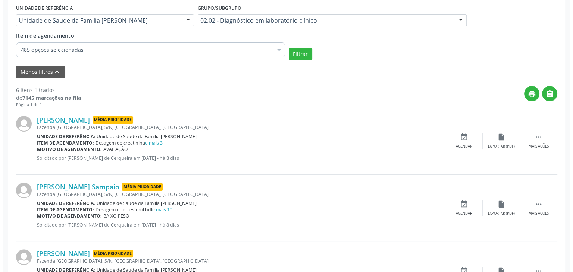
scroll to position [186, 0]
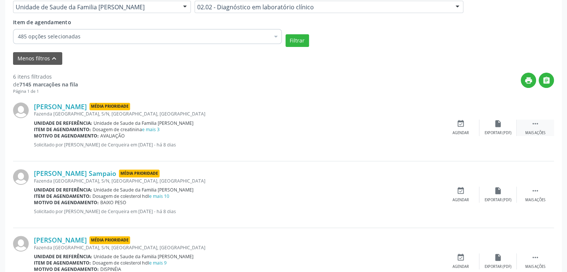
click at [540, 126] on div " Mais ações" at bounding box center [535, 128] width 37 height 16
click at [453, 124] on div "cancel Cancelar" at bounding box center [460, 128] width 37 height 16
click at [461, 128] on div "cancel Cancelar" at bounding box center [460, 128] width 37 height 16
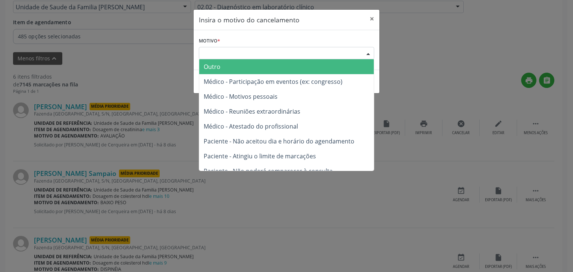
click at [264, 56] on div "Escolha o motivo" at bounding box center [286, 53] width 175 height 13
click at [231, 65] on span "Outro" at bounding box center [286, 66] width 174 height 15
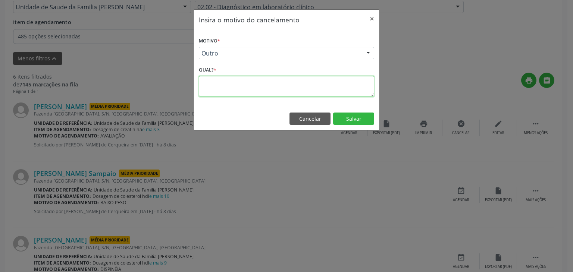
click at [217, 88] on textarea at bounding box center [286, 86] width 175 height 21
paste textarea "EXAME REALIZADO"
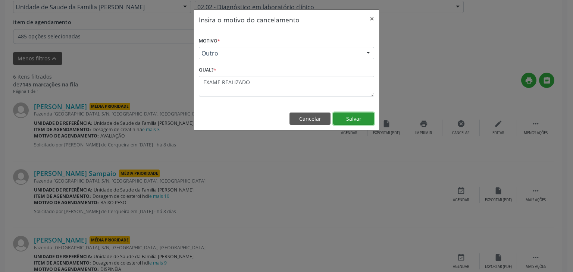
click at [341, 119] on button "Salvar" at bounding box center [353, 119] width 41 height 13
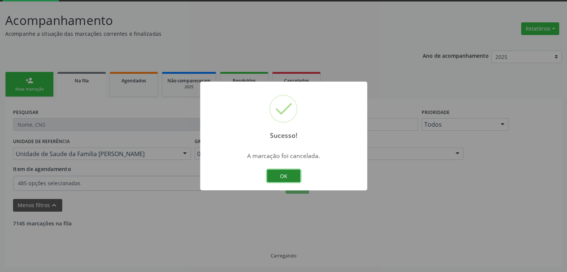
click at [276, 172] on button "OK" at bounding box center [284, 176] width 34 height 13
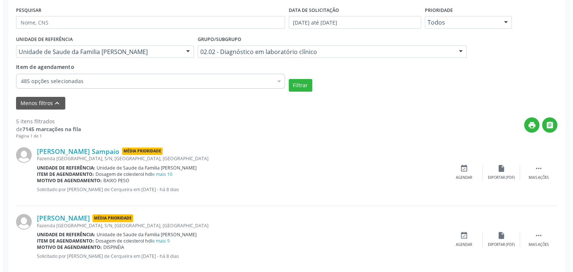
scroll to position [131, 0]
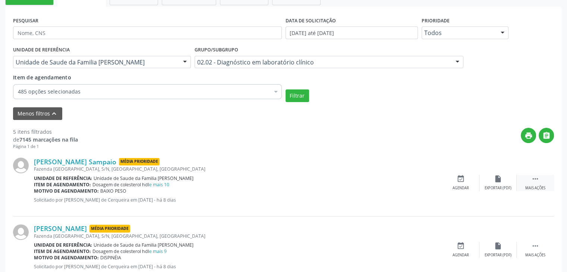
click at [523, 184] on div " Mais ações" at bounding box center [535, 183] width 37 height 16
click at [530, 187] on div "Mais ações" at bounding box center [535, 188] width 20 height 5
click at [467, 189] on div "Cancelar" at bounding box center [461, 188] width 18 height 5
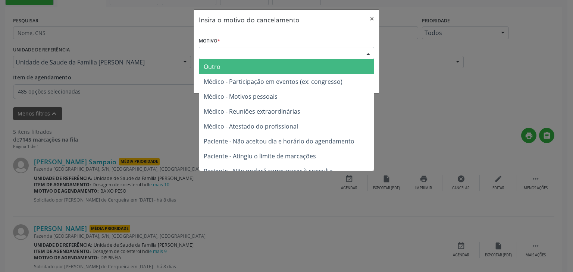
click at [238, 54] on div "Escolha o motivo" at bounding box center [286, 53] width 175 height 13
click at [231, 69] on span "Outro" at bounding box center [286, 66] width 174 height 15
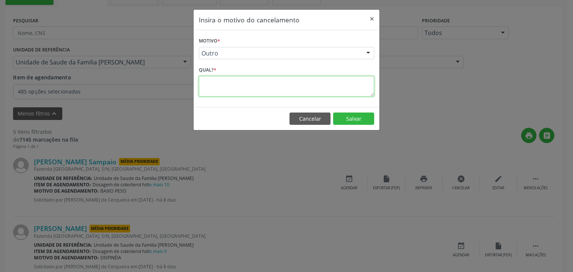
click at [232, 96] on textarea at bounding box center [286, 86] width 175 height 21
paste textarea "EXAME REALIZADO"
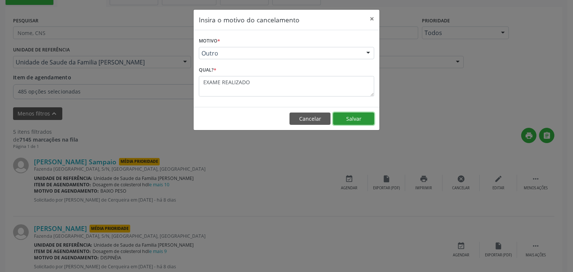
click at [356, 117] on button "Salvar" at bounding box center [353, 119] width 41 height 13
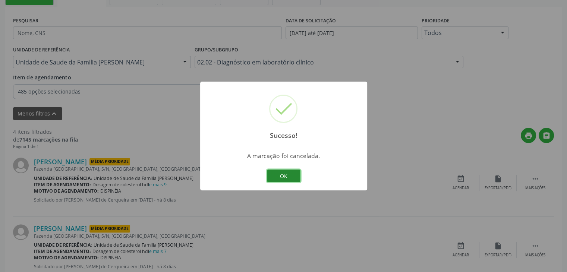
click at [298, 175] on button "OK" at bounding box center [284, 176] width 34 height 13
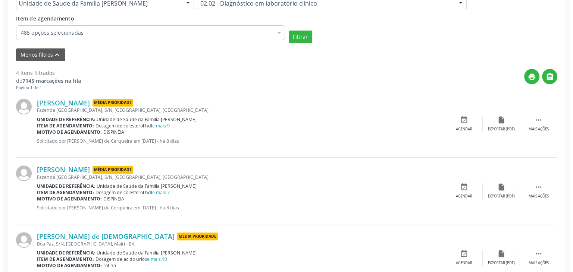
scroll to position [206, 0]
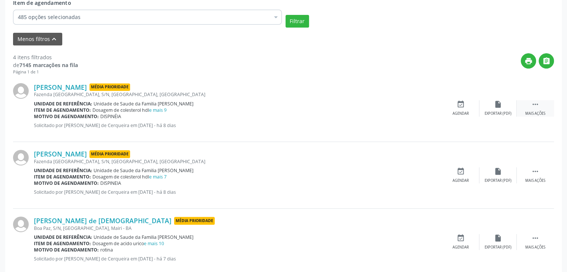
click at [527, 108] on div " Mais ações" at bounding box center [535, 108] width 37 height 16
click at [536, 107] on icon "" at bounding box center [535, 104] width 8 height 8
click at [466, 111] on div "Cancelar" at bounding box center [461, 113] width 18 height 5
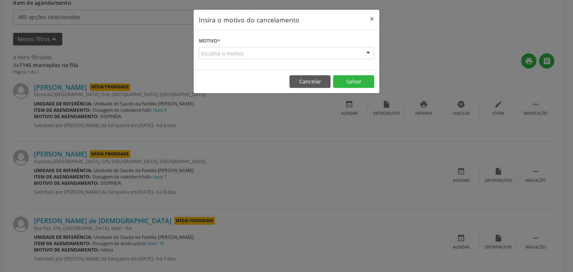
click at [297, 57] on div "Escolha o motivo" at bounding box center [286, 53] width 175 height 13
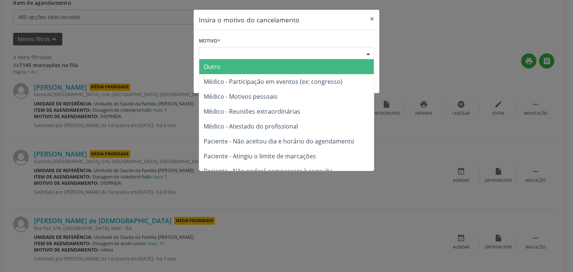
click at [271, 67] on span "Outro" at bounding box center [286, 66] width 174 height 15
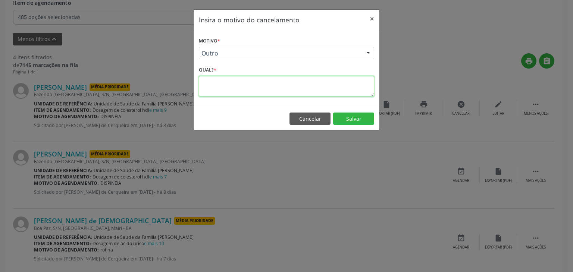
click at [264, 85] on textarea at bounding box center [286, 86] width 175 height 21
paste textarea "EXAME REALIZADO"
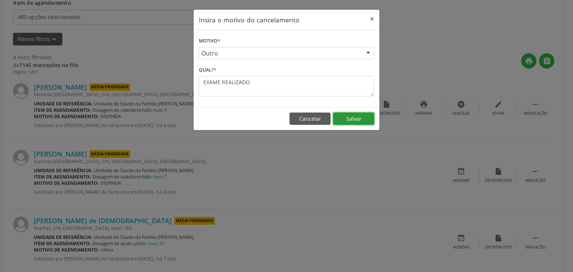
click at [347, 123] on button "Salvar" at bounding box center [353, 119] width 41 height 13
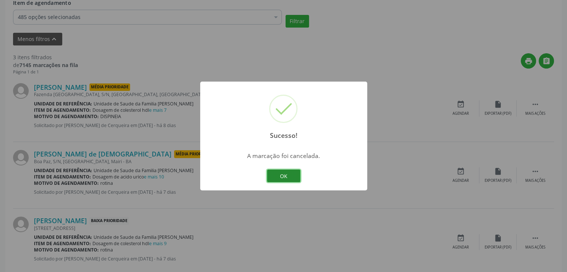
click at [297, 175] on button "OK" at bounding box center [284, 176] width 34 height 13
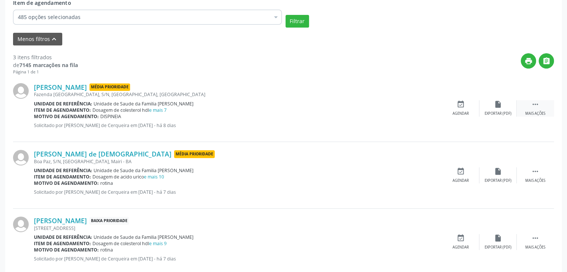
click at [535, 101] on icon "" at bounding box center [535, 104] width 8 height 8
click at [464, 107] on div "cancel Cancelar" at bounding box center [460, 108] width 37 height 16
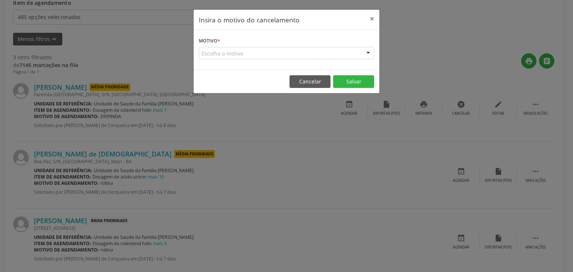
click at [230, 52] on div "Escolha o motivo" at bounding box center [286, 53] width 175 height 13
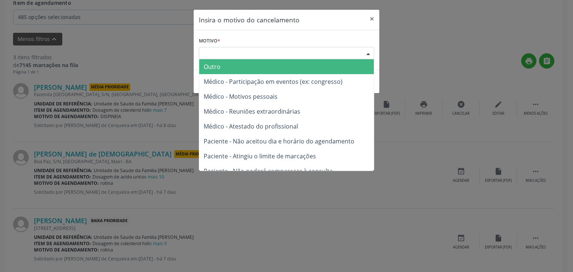
click at [216, 69] on span "Outro" at bounding box center [212, 67] width 17 height 8
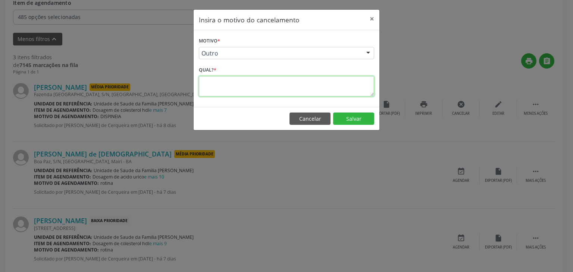
click at [220, 88] on textarea at bounding box center [286, 86] width 175 height 21
paste textarea "EXAME REALIZADO"
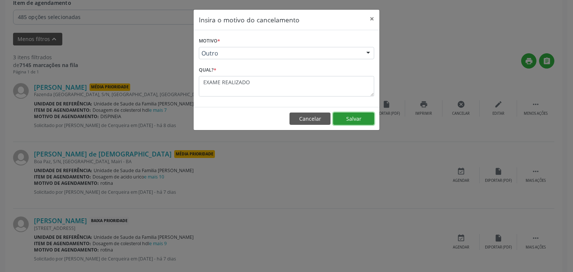
click at [361, 121] on button "Salvar" at bounding box center [353, 119] width 41 height 13
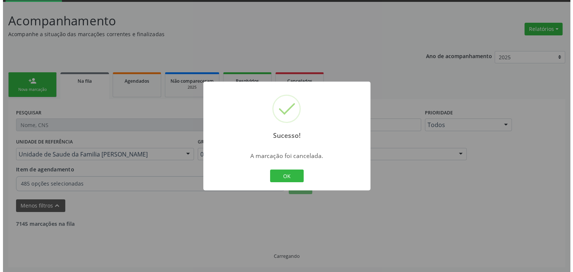
scroll to position [155, 0]
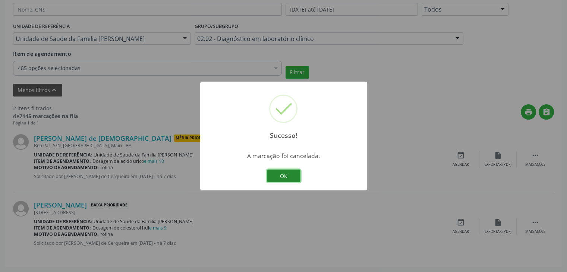
click at [279, 175] on button "OK" at bounding box center [284, 176] width 34 height 13
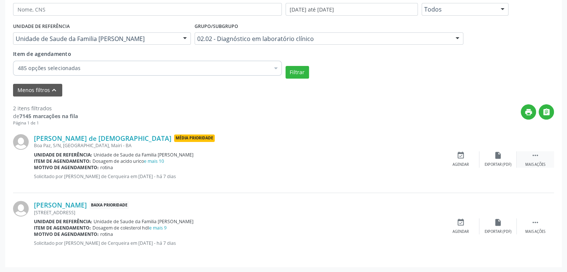
click at [532, 158] on icon "" at bounding box center [535, 155] width 8 height 8
click at [452, 157] on div "cancel Cancelar" at bounding box center [460, 159] width 37 height 16
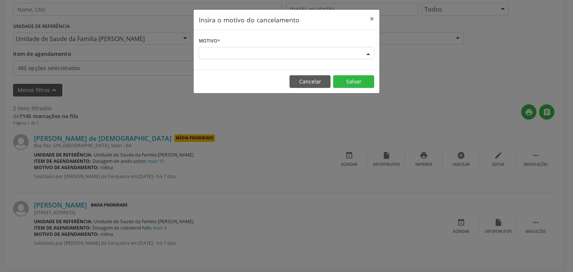
click at [251, 54] on div "Escolha o motivo" at bounding box center [286, 53] width 175 height 13
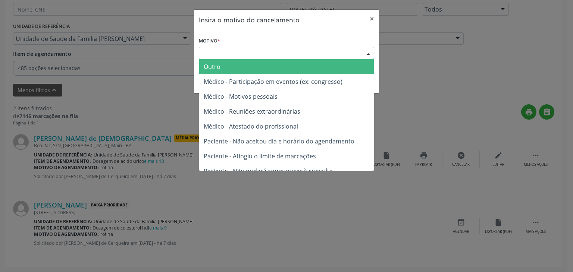
click at [233, 63] on span "Outro" at bounding box center [286, 66] width 174 height 15
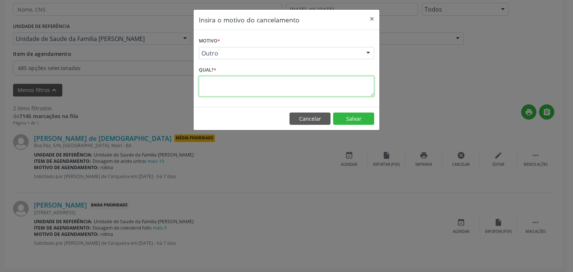
click at [239, 88] on textarea at bounding box center [286, 86] width 175 height 21
paste textarea "EXAME REALIZADO"
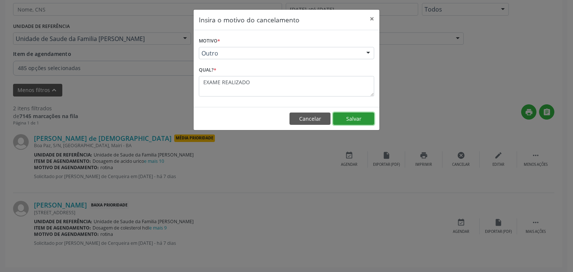
click at [354, 123] on button "Salvar" at bounding box center [353, 119] width 41 height 13
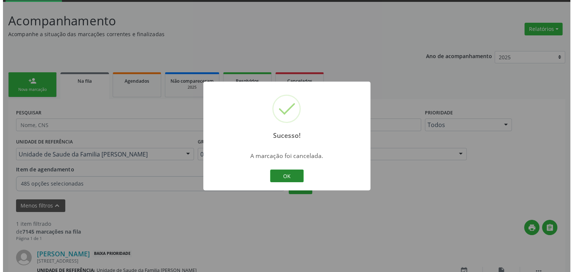
scroll to position [88, 0]
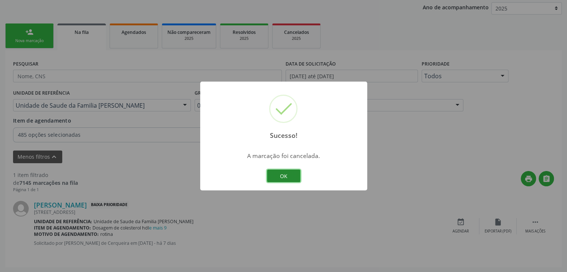
click at [297, 175] on button "OK" at bounding box center [284, 176] width 34 height 13
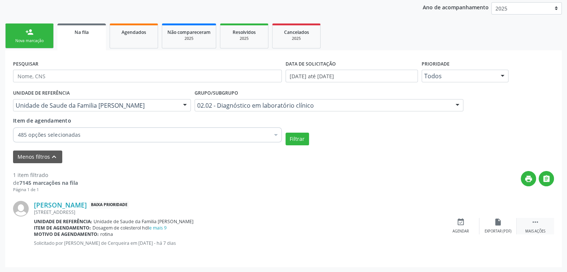
click at [517, 225] on div " Mais ações" at bounding box center [535, 226] width 37 height 16
click at [466, 219] on div "cancel Cancelar" at bounding box center [460, 226] width 37 height 16
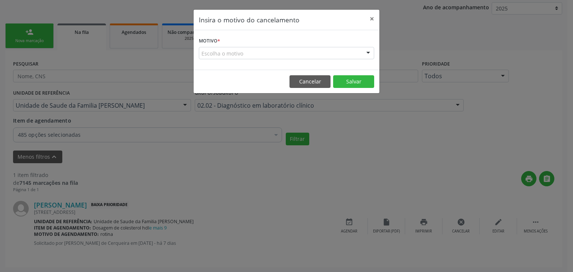
click at [231, 57] on div "Escolha o motivo" at bounding box center [286, 53] width 175 height 13
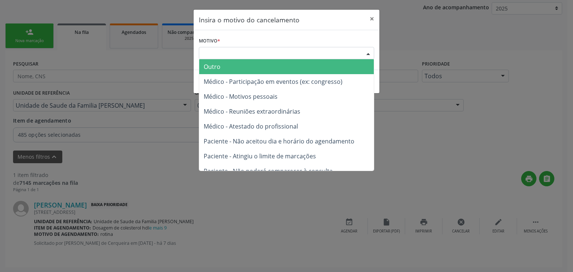
click at [224, 63] on span "Outro" at bounding box center [286, 66] width 174 height 15
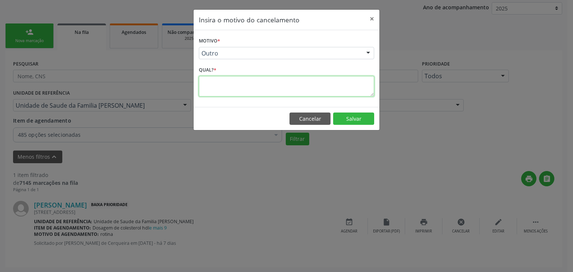
click at [221, 90] on textarea at bounding box center [286, 86] width 175 height 21
paste textarea "EXAME REALIZADO"
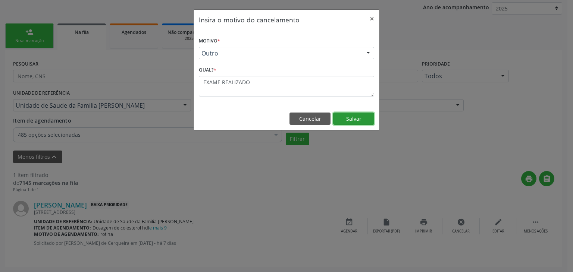
click at [353, 116] on button "Salvar" at bounding box center [353, 119] width 41 height 13
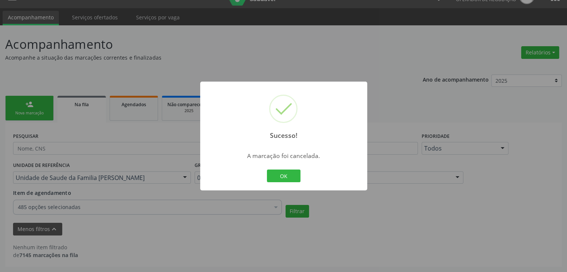
scroll to position [15, 0]
click at [273, 175] on button "OK" at bounding box center [284, 176] width 34 height 13
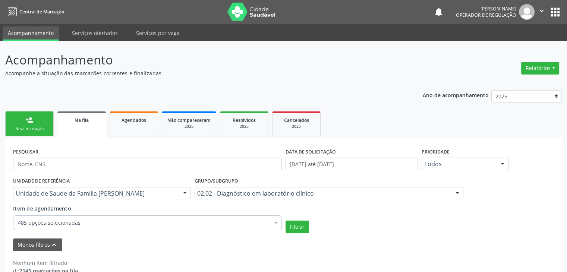
scroll to position [0, 0]
click at [72, 132] on link "Na fila" at bounding box center [81, 124] width 48 height 27
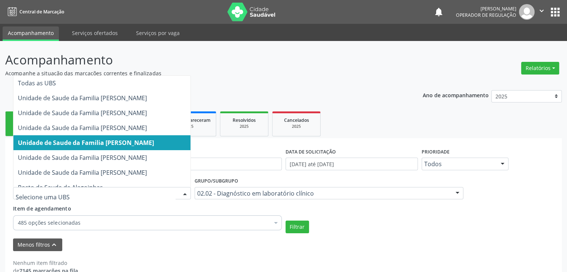
click at [160, 197] on div at bounding box center [102, 193] width 178 height 13
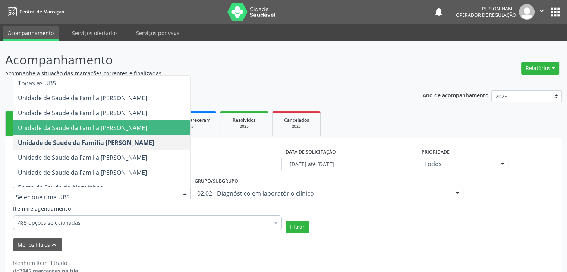
click at [122, 133] on span "Unidade da Saude da Familia [PERSON_NAME]" at bounding box center [101, 127] width 177 height 15
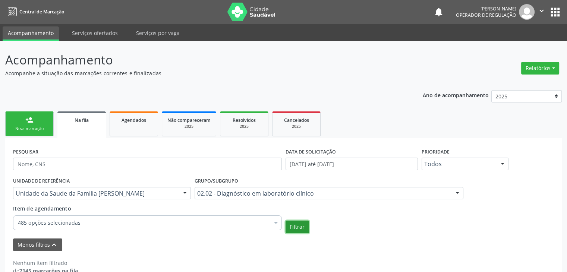
click at [305, 226] on button "Filtrar" at bounding box center [297, 227] width 23 height 13
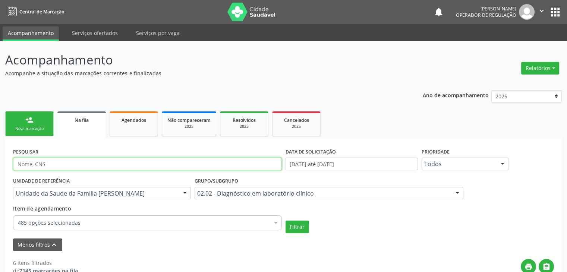
click at [57, 162] on input "text" at bounding box center [147, 164] width 269 height 13
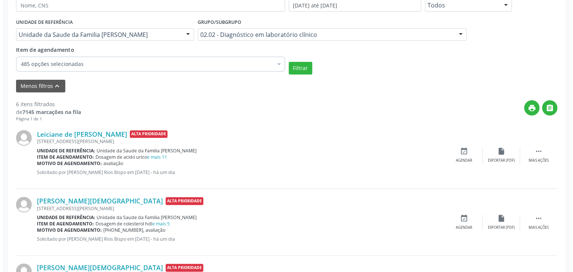
scroll to position [130, 0]
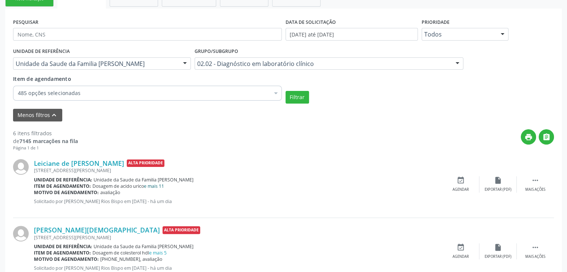
click at [153, 188] on link "e mais 11" at bounding box center [154, 186] width 20 height 6
click at [157, 184] on link "e mais 11" at bounding box center [154, 186] width 20 height 6
click at [155, 189] on div "Motivo de agendamento: avaliação" at bounding box center [238, 192] width 408 height 6
click at [155, 183] on link "e mais 11" at bounding box center [154, 186] width 20 height 6
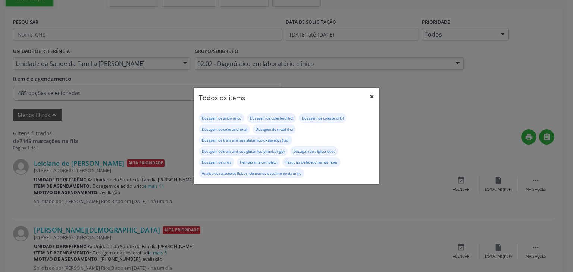
click at [372, 93] on button "×" at bounding box center [371, 97] width 15 height 18
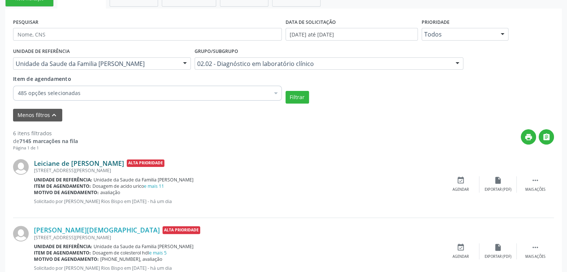
click at [82, 159] on link "Leiciane de Jesus Santos Ribeiro" at bounding box center [79, 163] width 90 height 8
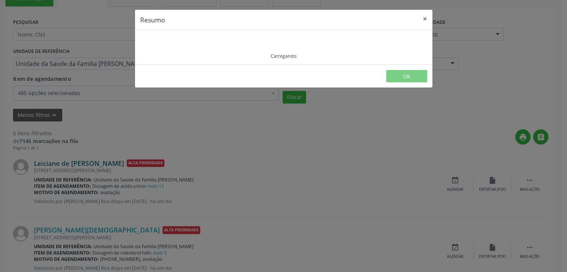
click at [82, 159] on div "Resumo × Carregando OK" at bounding box center [283, 136] width 567 height 272
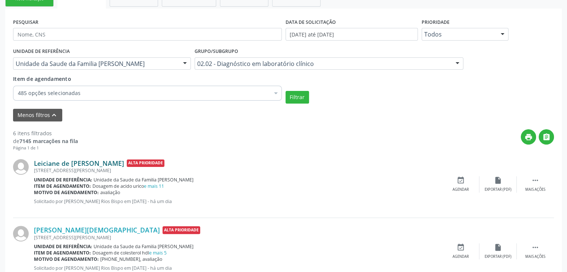
click at [83, 161] on link "Leiciane de Jesus Santos Ribeiro" at bounding box center [79, 163] width 90 height 8
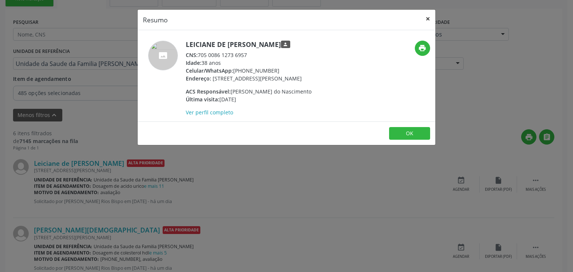
click at [431, 19] on button "×" at bounding box center [427, 19] width 15 height 18
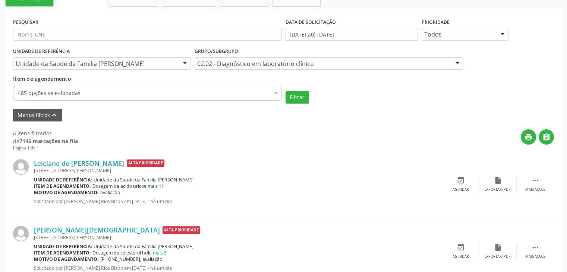
click at [160, 186] on link "e mais 11" at bounding box center [154, 186] width 20 height 6
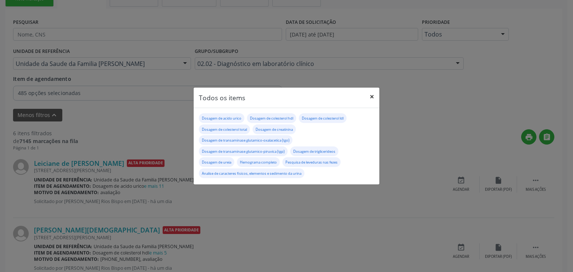
click at [378, 91] on button "×" at bounding box center [371, 97] width 15 height 18
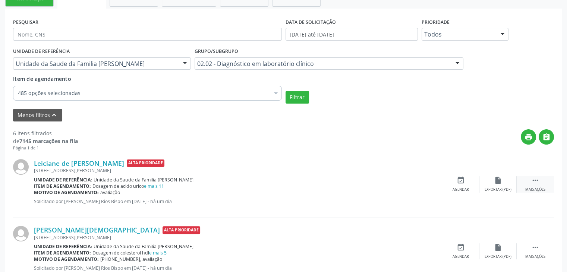
click at [531, 176] on div " Mais ações" at bounding box center [535, 184] width 37 height 16
click at [469, 177] on div "cancel Cancelar" at bounding box center [460, 184] width 37 height 16
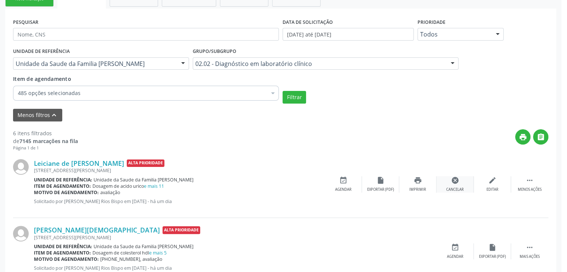
click at [469, 177] on div "Insira o motivo do cancelamento × Motivo * Escolha o motivo Outro Médico - Part…" at bounding box center [283, 136] width 567 height 272
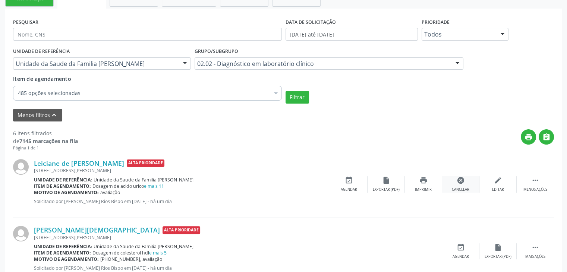
click at [459, 187] on div "Cancelar" at bounding box center [461, 189] width 18 height 5
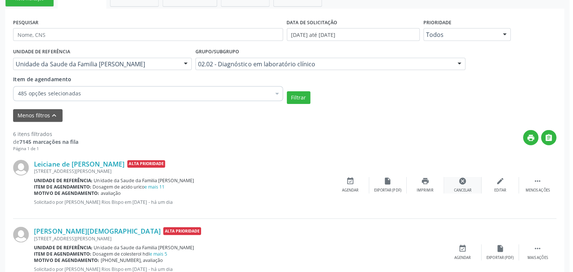
click at [459, 187] on div "Insira o motivo do cancelamento × Motivo * Escolha o motivo Outro Médico - Part…" at bounding box center [286, 136] width 573 height 272
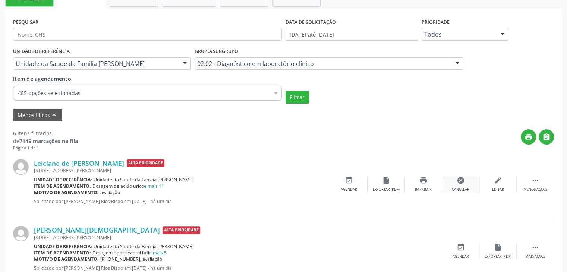
click at [461, 180] on icon "cancel" at bounding box center [461, 180] width 8 height 8
click at [462, 179] on icon "cancel" at bounding box center [461, 180] width 8 height 8
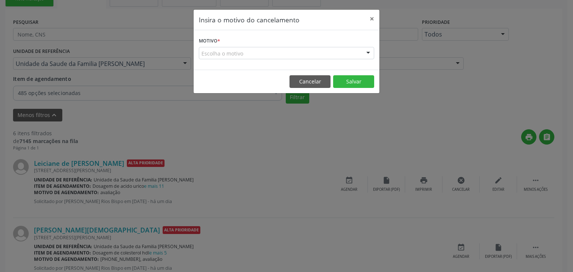
click at [252, 53] on div "Escolha o motivo" at bounding box center [286, 53] width 175 height 13
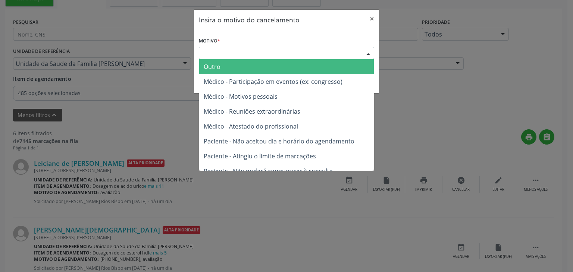
click at [243, 62] on span "Outro" at bounding box center [286, 66] width 174 height 15
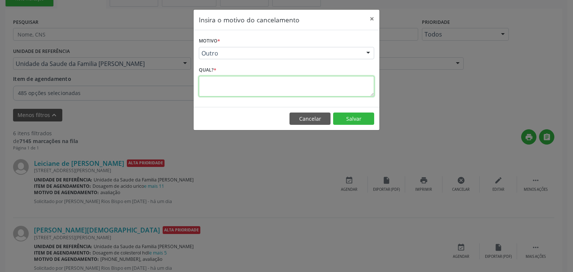
click at [240, 87] on textarea at bounding box center [286, 86] width 175 height 21
paste textarea "MARLETE SOUZA DA CRUZ"
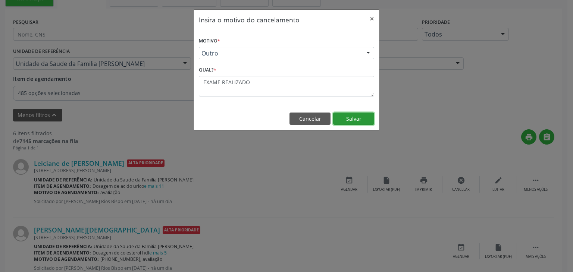
click at [348, 123] on button "Salvar" at bounding box center [353, 119] width 41 height 13
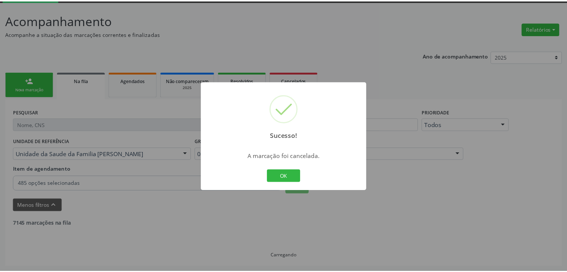
scroll to position [39, 0]
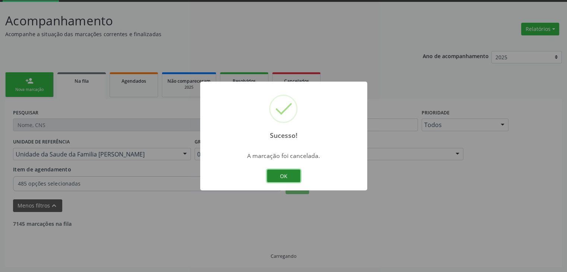
click at [277, 175] on button "OK" at bounding box center [284, 176] width 34 height 13
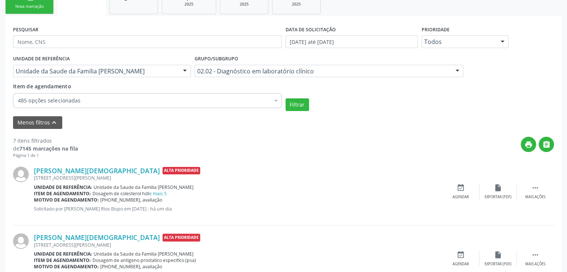
scroll to position [151, 0]
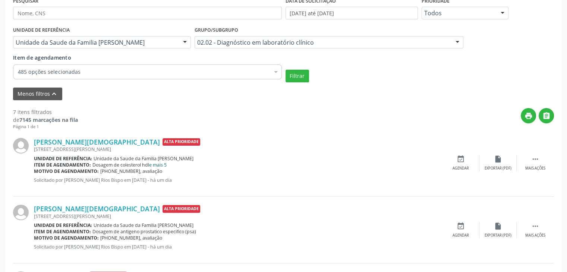
click at [161, 163] on link "e mais 5" at bounding box center [158, 165] width 18 height 6
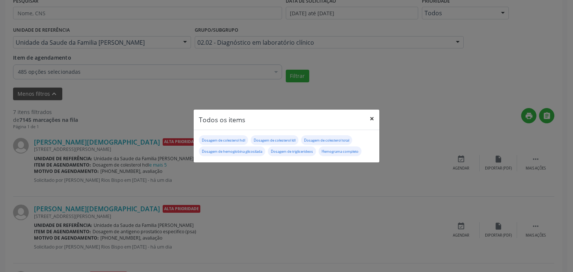
click at [369, 120] on button "×" at bounding box center [371, 119] width 15 height 18
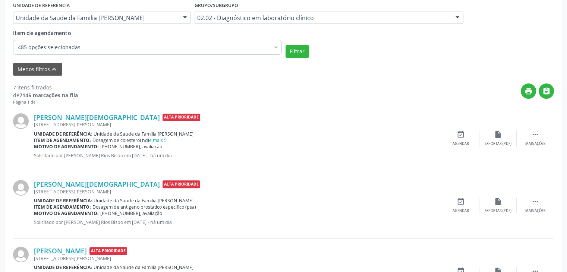
scroll to position [188, 0]
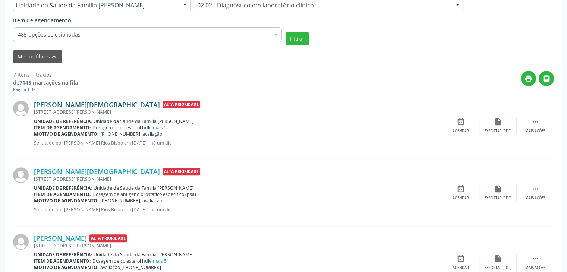
click at [46, 103] on link "Osvaldo de Jesus" at bounding box center [97, 105] width 126 height 8
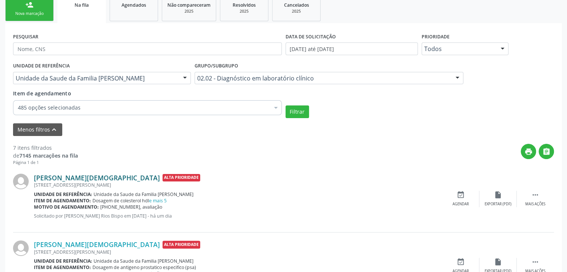
scroll to position [114, 0]
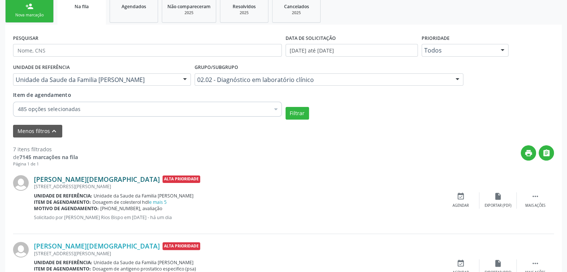
click at [60, 180] on link "Osvaldo de Jesus" at bounding box center [97, 179] width 126 height 8
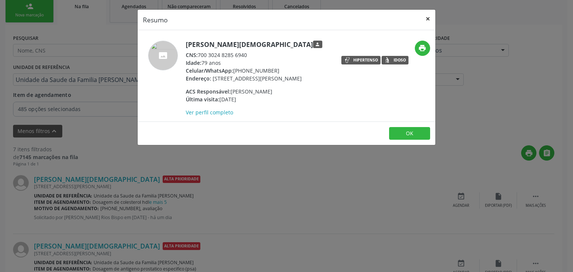
click at [429, 15] on button "×" at bounding box center [427, 19] width 15 height 18
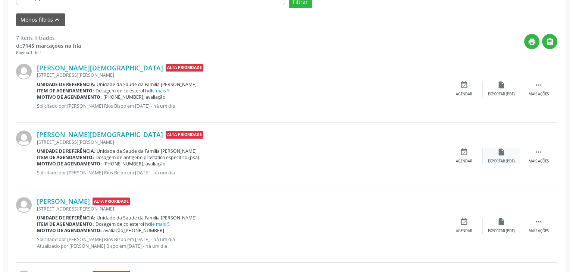
scroll to position [226, 0]
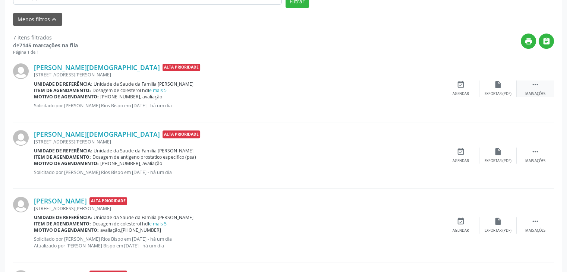
click at [525, 95] on div "Mais ações" at bounding box center [535, 93] width 20 height 5
click at [450, 93] on div "cancel Cancelar" at bounding box center [460, 89] width 37 height 16
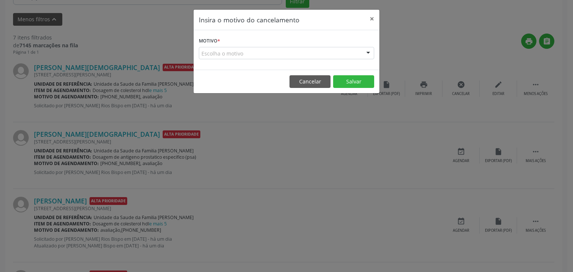
click at [300, 56] on div "Escolha o motivo" at bounding box center [286, 53] width 175 height 13
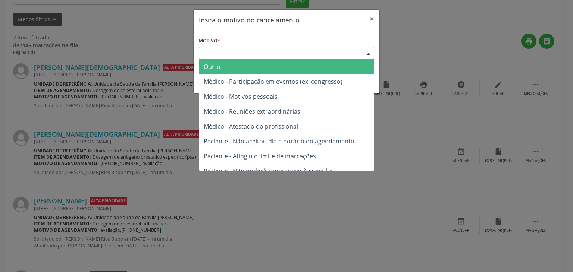
click at [224, 64] on span "Outro" at bounding box center [286, 66] width 174 height 15
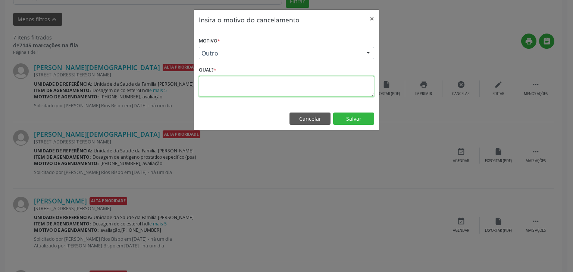
click at [222, 85] on textarea at bounding box center [286, 86] width 175 height 21
paste textarea "MARLETE SOUZA DA CRUZ"
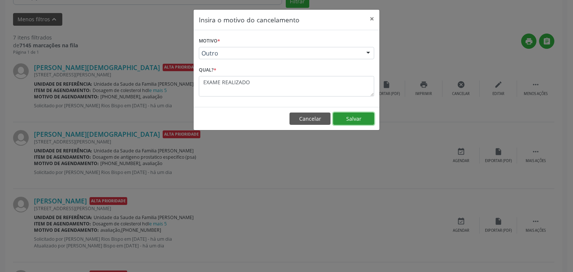
click at [344, 118] on button "Salvar" at bounding box center [353, 119] width 41 height 13
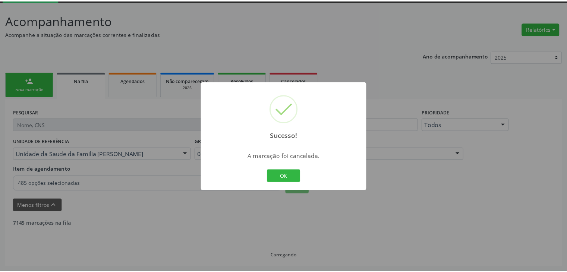
scroll to position [39, 0]
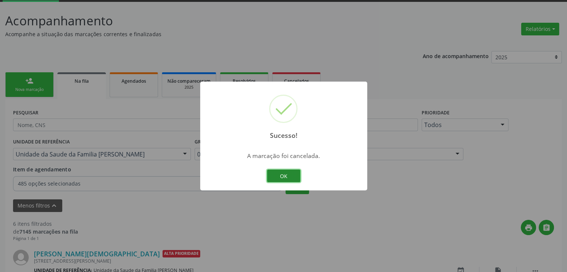
click at [294, 171] on button "OK" at bounding box center [284, 176] width 34 height 13
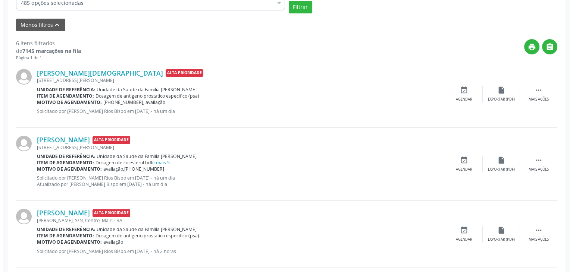
scroll to position [226, 0]
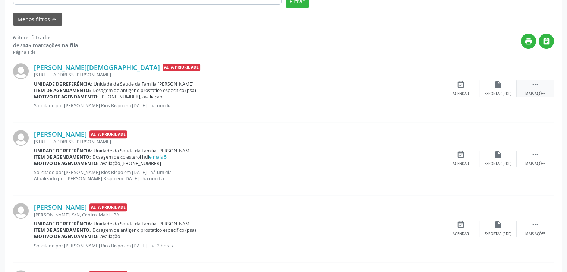
click at [540, 82] on div " Mais ações" at bounding box center [535, 89] width 37 height 16
click at [458, 93] on div "Cancelar" at bounding box center [461, 93] width 18 height 5
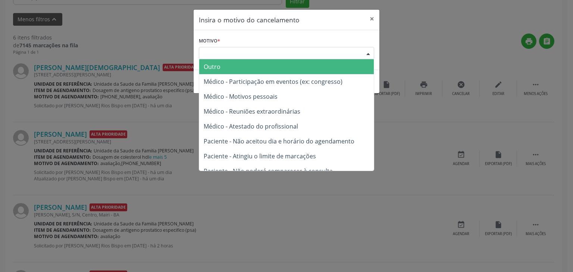
click at [276, 57] on div "Escolha o motivo" at bounding box center [286, 53] width 175 height 13
click at [244, 65] on span "Outro" at bounding box center [286, 66] width 174 height 15
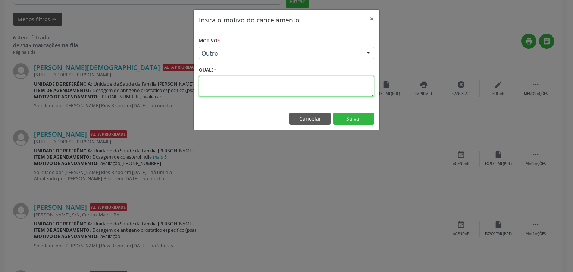
click at [239, 81] on textarea at bounding box center [286, 86] width 175 height 21
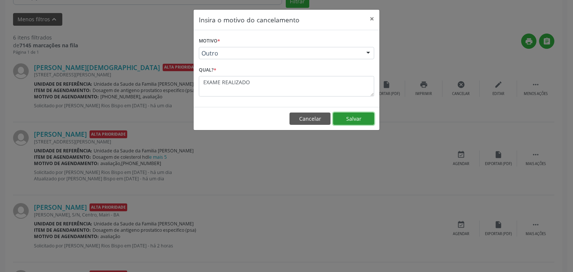
click at [352, 123] on button "Salvar" at bounding box center [353, 119] width 41 height 13
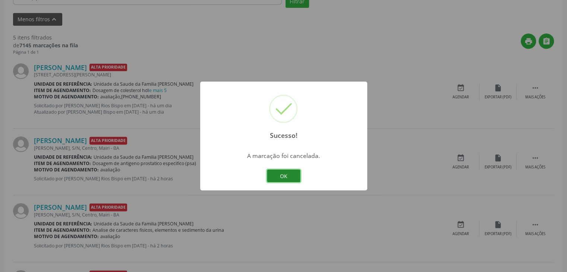
click at [284, 172] on button "OK" at bounding box center [284, 176] width 34 height 13
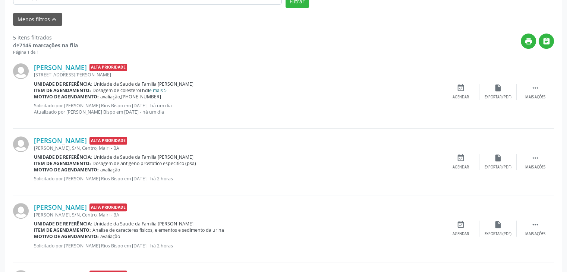
click at [165, 92] on link "e mais 5" at bounding box center [158, 90] width 18 height 6
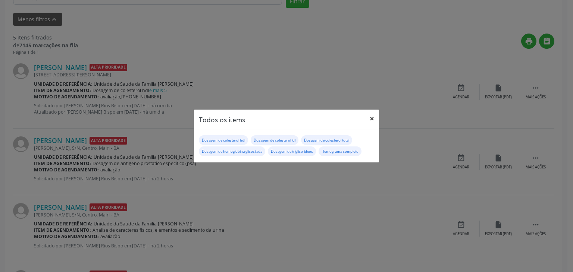
click at [366, 124] on button "×" at bounding box center [371, 119] width 15 height 18
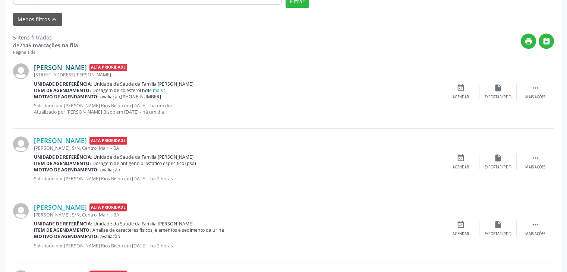
click at [65, 64] on link "Terezinha Mendes de Almeida" at bounding box center [60, 67] width 53 height 8
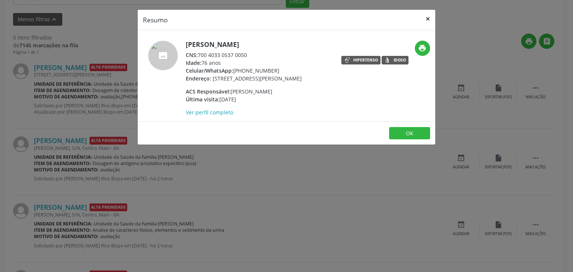
click at [429, 15] on button "×" at bounding box center [427, 19] width 15 height 18
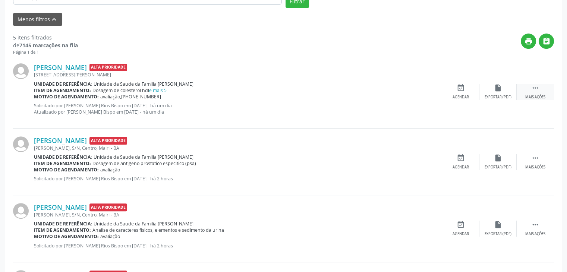
click at [525, 85] on div " Mais ações" at bounding box center [535, 92] width 37 height 16
click at [460, 85] on icon "cancel" at bounding box center [461, 88] width 8 height 8
click at [443, 92] on div "cancel Cancelar" at bounding box center [460, 92] width 37 height 16
click at [447, 92] on div "cancel Cancelar" at bounding box center [460, 92] width 37 height 16
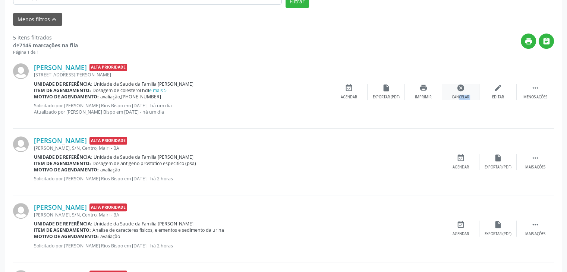
click at [447, 92] on div "cancel Cancelar" at bounding box center [460, 92] width 37 height 16
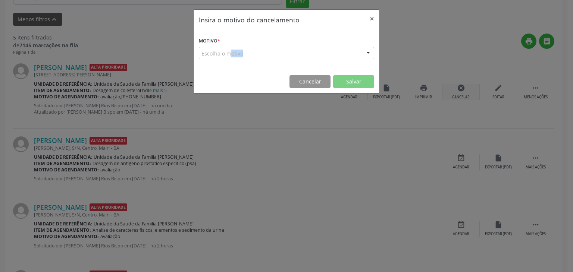
click at [447, 92] on div "Insira o motivo do cancelamento × Motivo * Escolha o motivo Outro Médico - Part…" at bounding box center [286, 136] width 573 height 272
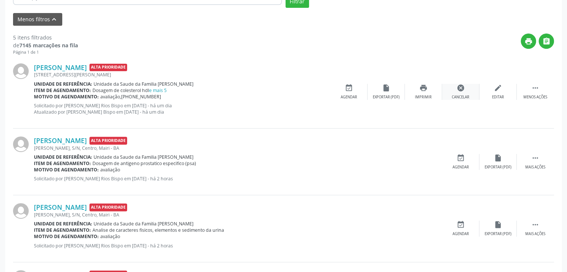
click at [455, 98] on div "Cancelar" at bounding box center [461, 97] width 18 height 5
click at [455, 96] on div "Cancelar" at bounding box center [461, 97] width 18 height 5
click at [454, 91] on div "cancel Cancelar" at bounding box center [460, 92] width 37 height 16
click at [455, 87] on div "cancel Cancelar" at bounding box center [460, 92] width 37 height 16
click at [266, 160] on div "Item de agendamento: Dosagem de antigeno prostatico especifico (psa)" at bounding box center [238, 163] width 408 height 6
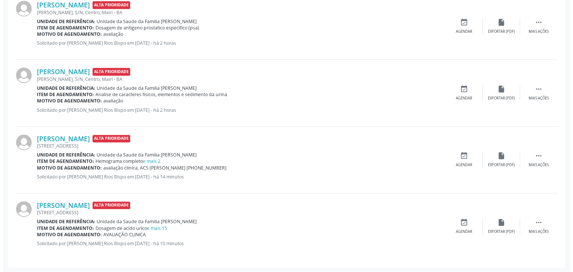
scroll to position [138, 0]
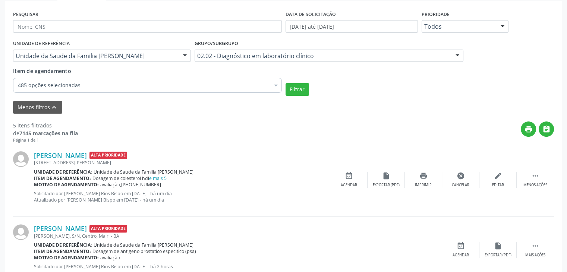
click at [537, 191] on div "Terezinha Mendes de Almeida Alta Prioridade Rua João Augusto de Oliveira, 85, C…" at bounding box center [283, 180] width 541 height 73
click at [539, 181] on div " Menos ações" at bounding box center [535, 180] width 37 height 16
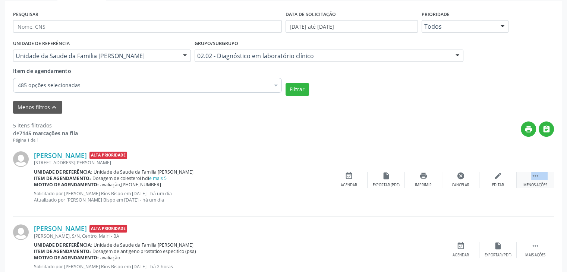
click at [539, 181] on div " Menos ações" at bounding box center [535, 180] width 37 height 16
click at [539, 181] on div " Mais ações" at bounding box center [535, 180] width 37 height 16
click at [525, 179] on div " Mais ações" at bounding box center [535, 180] width 37 height 16
click at [468, 181] on div "cancel Cancelar" at bounding box center [460, 180] width 37 height 16
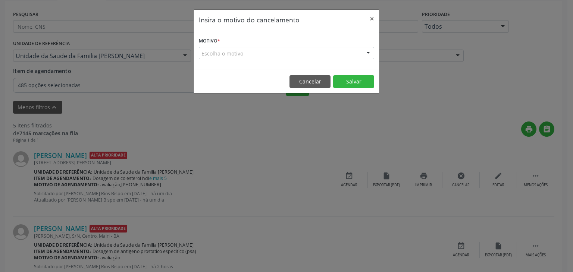
click at [220, 52] on div "Escolha o motivo" at bounding box center [286, 53] width 175 height 13
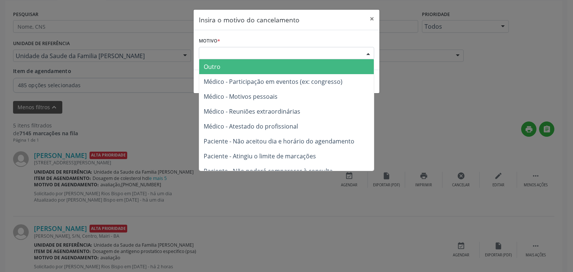
click at [221, 66] on span "Outro" at bounding box center [286, 66] width 174 height 15
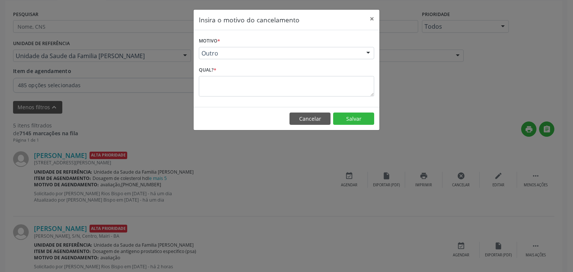
click at [207, 104] on div "Motivo * Outro Outro Médico - Participação em eventos (ex: congresso) Médico - …" at bounding box center [286, 68] width 186 height 77
click at [215, 87] on textarea at bounding box center [286, 86] width 175 height 21
click at [359, 115] on button "Salvar" at bounding box center [353, 119] width 41 height 13
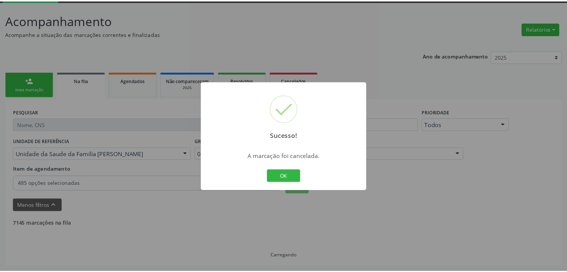
scroll to position [39, 0]
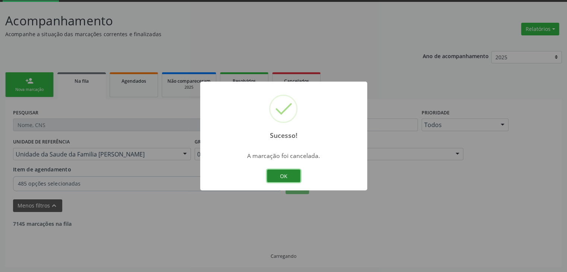
click at [293, 178] on button "OK" at bounding box center [284, 176] width 34 height 13
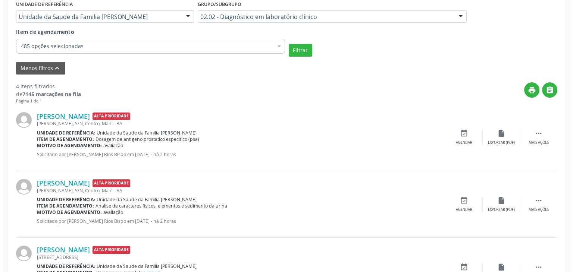
scroll to position [176, 0]
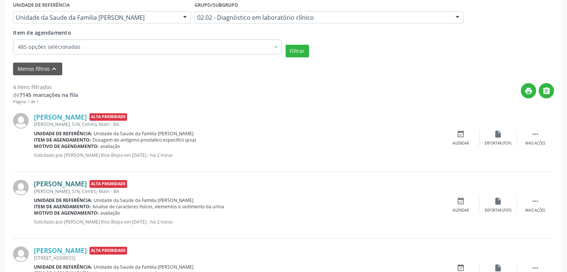
click at [86, 185] on link "Raimundo Oliveira Santos" at bounding box center [60, 184] width 53 height 8
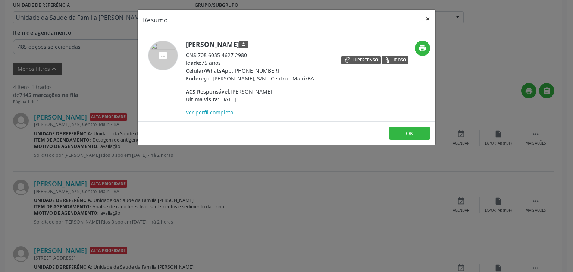
click at [429, 19] on button "×" at bounding box center [427, 19] width 15 height 18
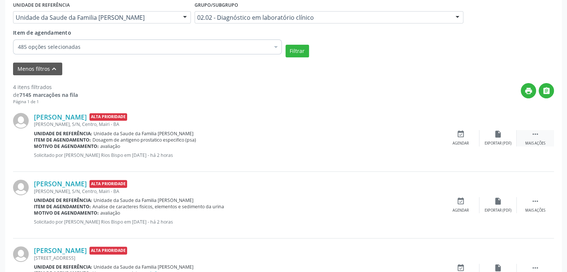
click at [534, 139] on div " Mais ações" at bounding box center [535, 138] width 37 height 16
click at [464, 139] on div "cancel Cancelar" at bounding box center [460, 138] width 37 height 16
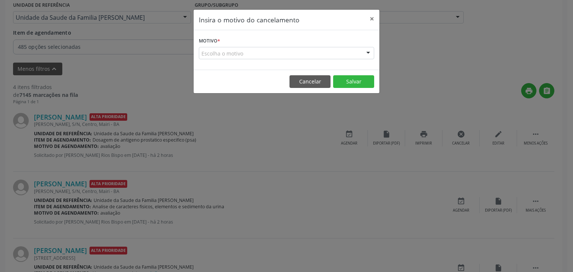
click at [221, 51] on div "Escolha o motivo" at bounding box center [286, 53] width 175 height 13
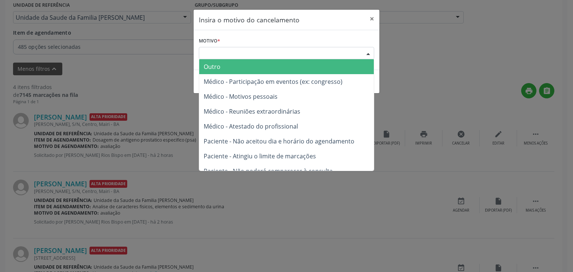
click at [219, 66] on span "Outro" at bounding box center [212, 67] width 17 height 8
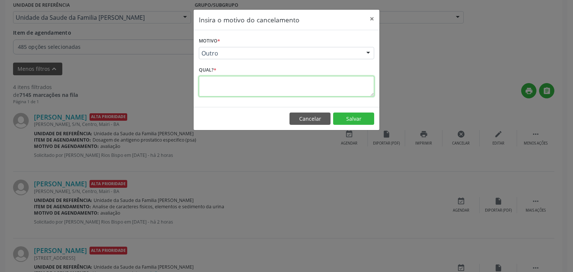
click at [217, 89] on textarea at bounding box center [286, 86] width 175 height 21
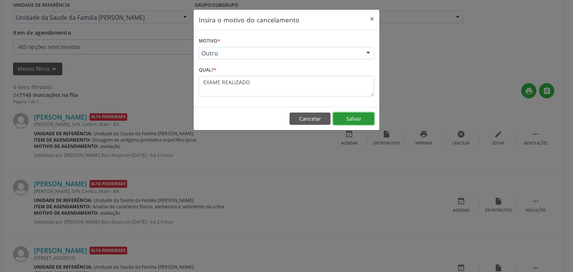
click at [346, 123] on button "Salvar" at bounding box center [353, 119] width 41 height 13
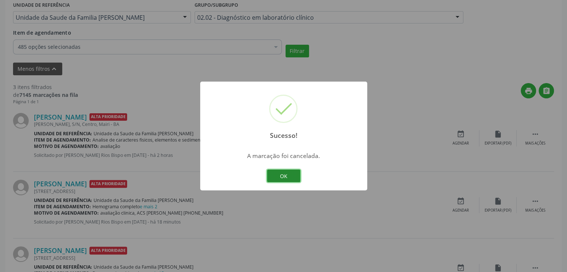
click at [297, 175] on button "OK" at bounding box center [284, 176] width 34 height 13
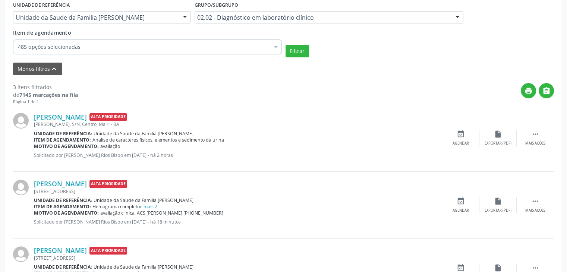
click at [297, 175] on div "Sucesso! × A marcação foi cancelada. OK Cancel" at bounding box center [283, 136] width 567 height 272
click at [524, 142] on div " Mais ações" at bounding box center [535, 138] width 37 height 16
click at [466, 138] on div "cancel Cancelar" at bounding box center [460, 138] width 37 height 16
click at [459, 136] on icon "cancel" at bounding box center [461, 134] width 8 height 8
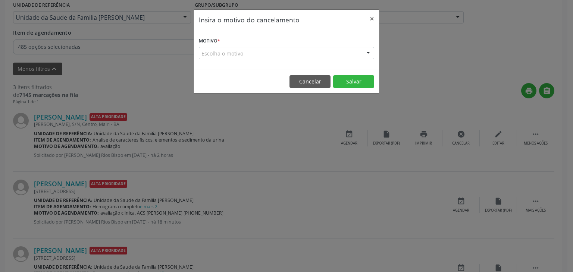
click at [237, 51] on div "Escolha o motivo" at bounding box center [286, 53] width 175 height 13
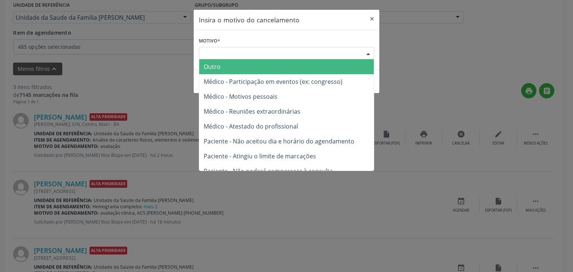
click at [233, 64] on span "Outro" at bounding box center [286, 66] width 174 height 15
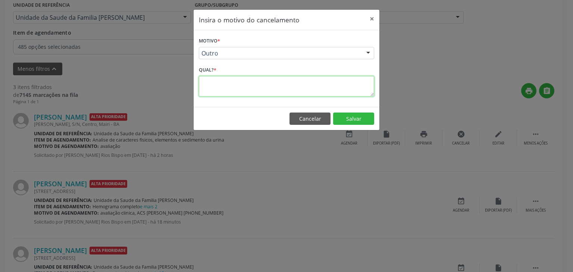
click at [229, 92] on textarea at bounding box center [286, 86] width 175 height 21
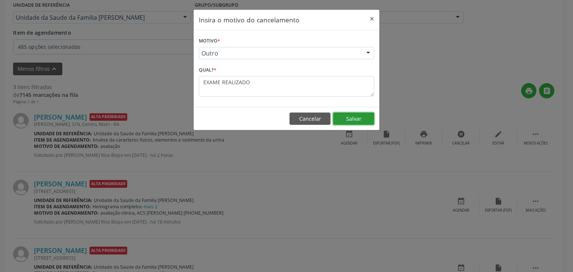
click at [361, 120] on button "Salvar" at bounding box center [353, 119] width 41 height 13
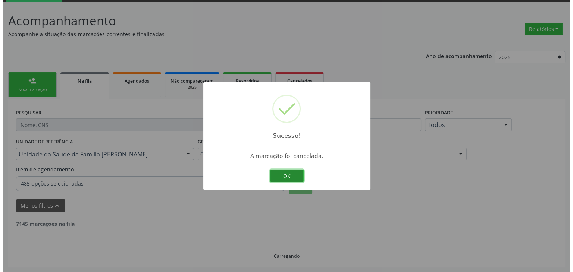
scroll to position [155, 0]
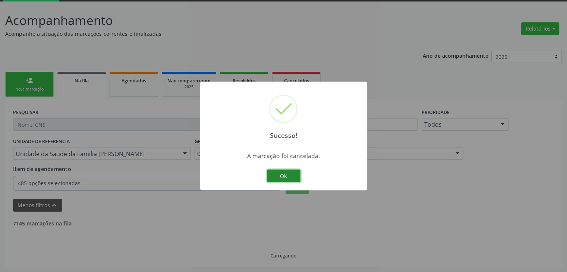
click at [275, 173] on button "OK" at bounding box center [284, 176] width 34 height 13
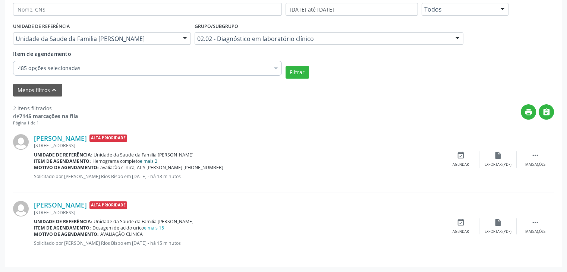
click at [152, 161] on link "e mais 2" at bounding box center [149, 161] width 18 height 6
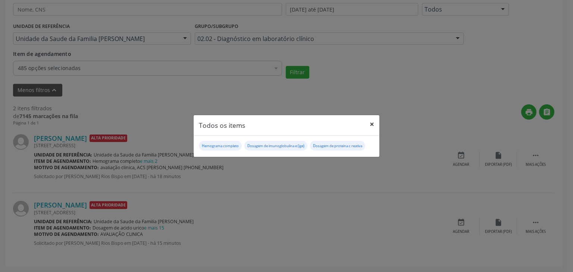
drag, startPoint x: 367, startPoint y: 122, endPoint x: 329, endPoint y: 128, distance: 38.2
click at [367, 121] on button "×" at bounding box center [371, 124] width 15 height 18
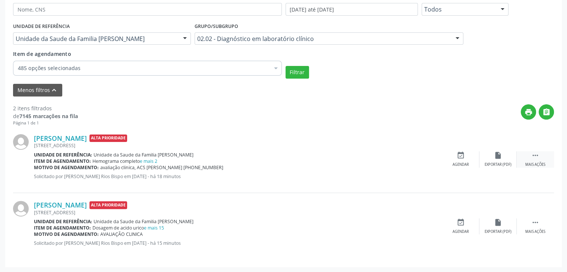
click at [531, 158] on icon "" at bounding box center [535, 155] width 8 height 8
click at [467, 160] on div "cancel Cancelar" at bounding box center [460, 159] width 37 height 16
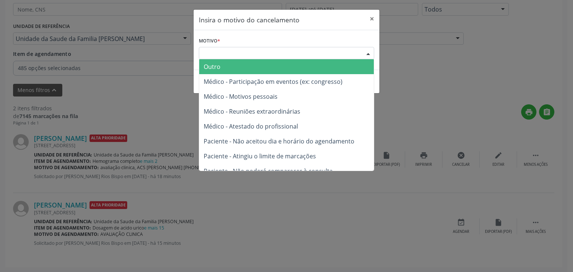
click at [261, 56] on div "Escolha o motivo" at bounding box center [286, 53] width 175 height 13
click at [231, 66] on span "Outro" at bounding box center [286, 66] width 174 height 15
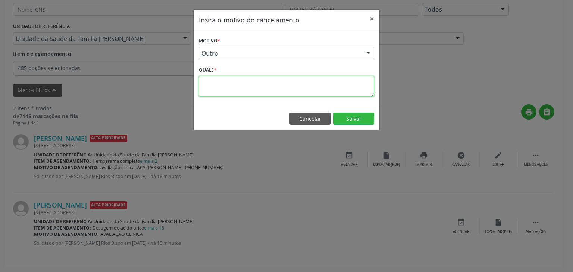
click at [225, 84] on textarea at bounding box center [286, 86] width 175 height 21
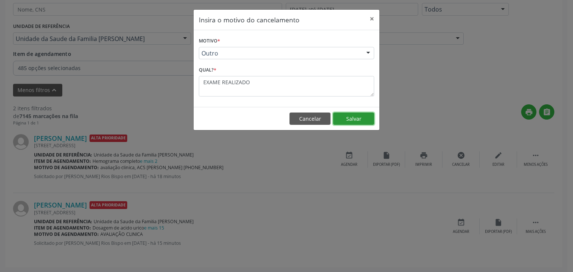
click at [337, 117] on button "Salvar" at bounding box center [353, 119] width 41 height 13
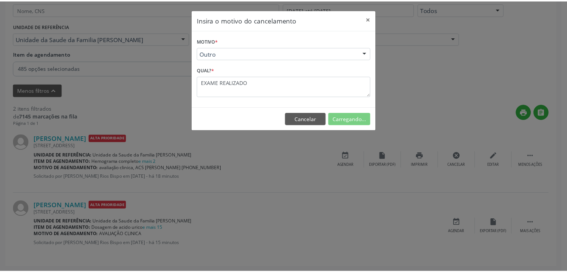
scroll to position [39, 0]
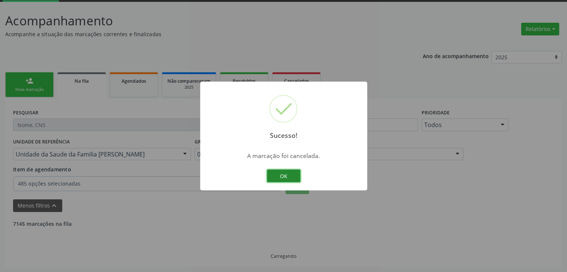
click at [285, 179] on button "OK" at bounding box center [284, 176] width 34 height 13
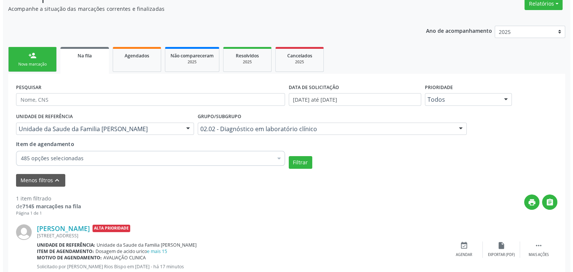
scroll to position [88, 0]
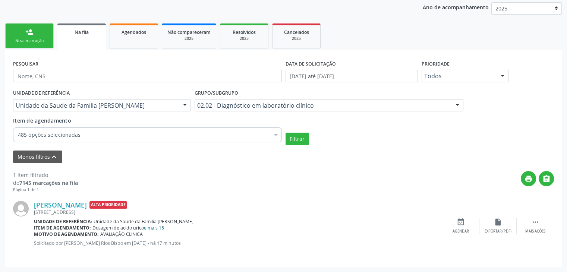
click at [160, 229] on link "e mais 15" at bounding box center [154, 228] width 20 height 6
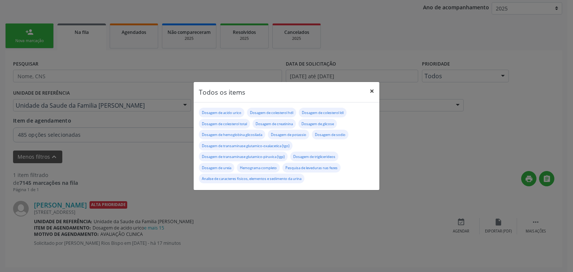
click at [367, 88] on button "×" at bounding box center [371, 91] width 15 height 18
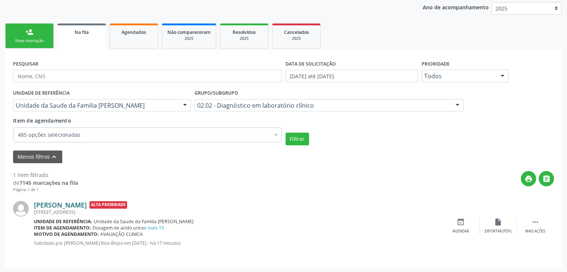
click at [69, 206] on link "Eline Santos da Silva" at bounding box center [60, 205] width 53 height 8
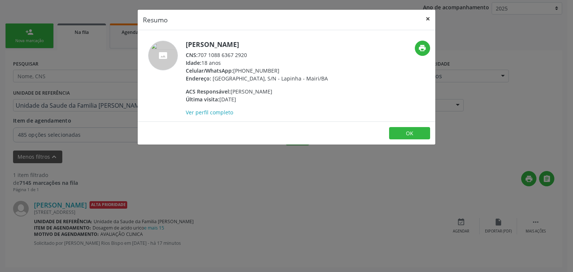
click at [426, 16] on button "×" at bounding box center [427, 19] width 15 height 18
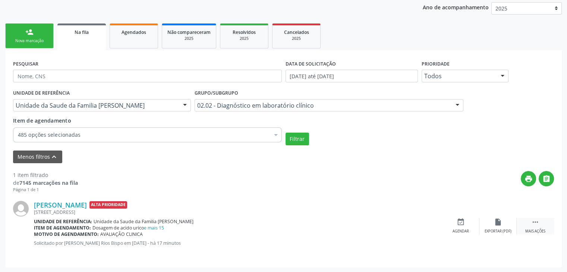
click at [529, 230] on div "Mais ações" at bounding box center [535, 231] width 20 height 5
click at [460, 224] on icon "cancel" at bounding box center [461, 222] width 8 height 8
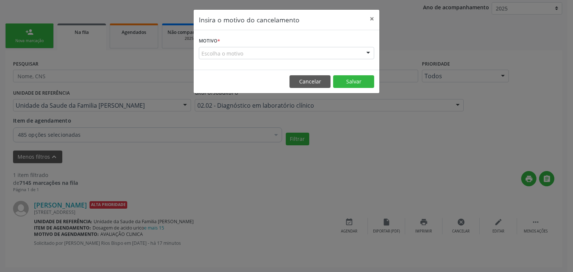
click at [237, 54] on div "Escolha o motivo" at bounding box center [286, 53] width 175 height 13
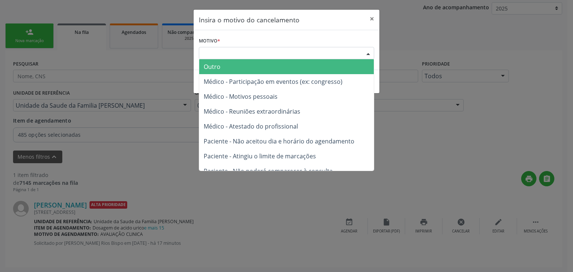
click at [220, 70] on span "Outro" at bounding box center [212, 67] width 17 height 8
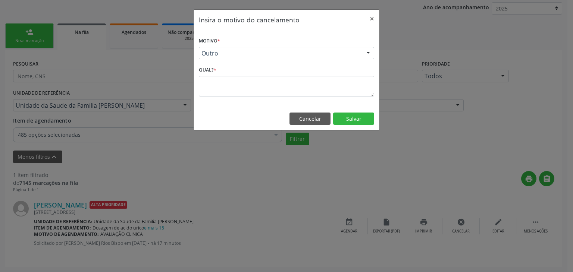
click at [222, 98] on div "Motivo * Outro Outro Médico - Participação em eventos (ex: congresso) Médico - …" at bounding box center [286, 68] width 186 height 77
click at [220, 88] on textarea at bounding box center [286, 86] width 175 height 21
click at [357, 116] on button "Salvar" at bounding box center [353, 119] width 41 height 13
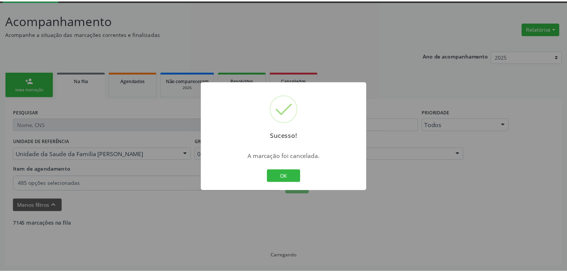
scroll to position [39, 0]
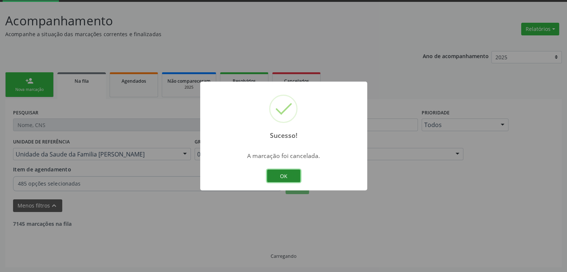
click at [272, 177] on button "OK" at bounding box center [284, 176] width 34 height 13
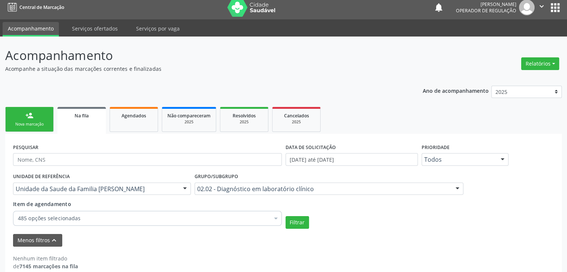
scroll to position [0, 0]
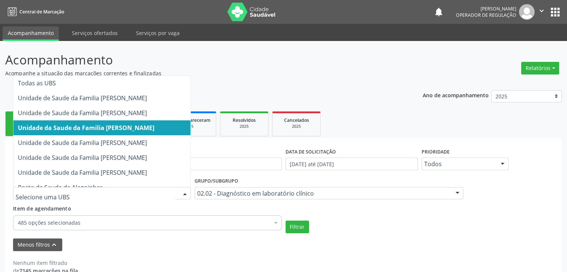
click at [152, 196] on input "text" at bounding box center [96, 197] width 160 height 15
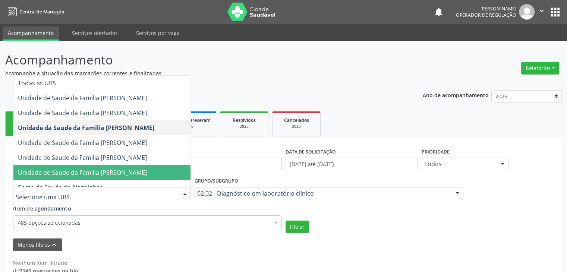
click at [141, 173] on span "Unidade de Saude da Familia [PERSON_NAME]" at bounding box center [82, 172] width 129 height 8
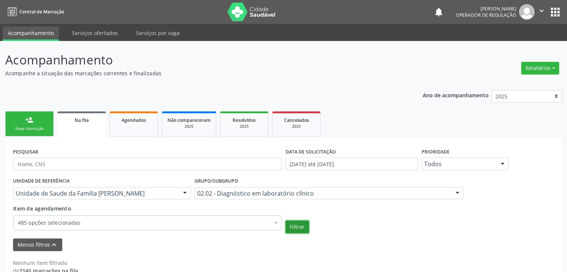
click at [290, 224] on button "Filtrar" at bounding box center [297, 227] width 23 height 13
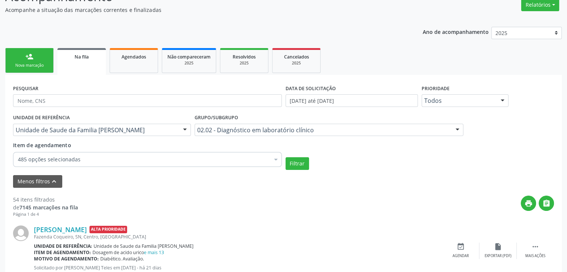
scroll to position [76, 0]
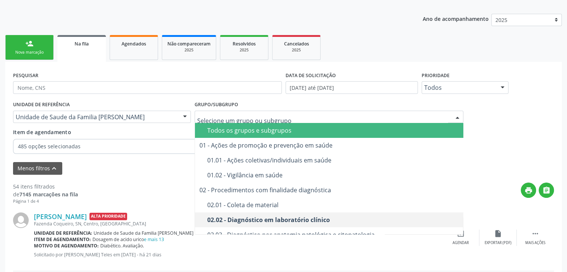
click at [259, 125] on span "Todos os grupos e subgrupos" at bounding box center [329, 130] width 269 height 15
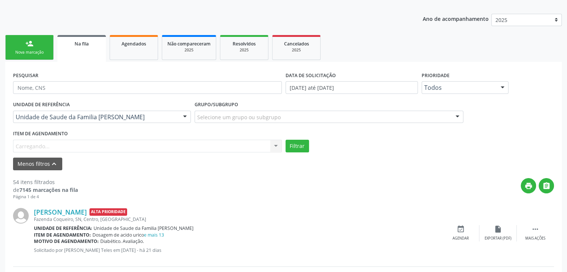
click at [143, 158] on div "Menos filtros keyboard_arrow_up" at bounding box center [283, 164] width 545 height 13
click at [152, 130] on div "Item de agendamento Carregando... No elements found. Consider changing the sear…" at bounding box center [147, 140] width 269 height 24
click at [120, 146] on div "Selecionar procedimento" at bounding box center [147, 146] width 269 height 13
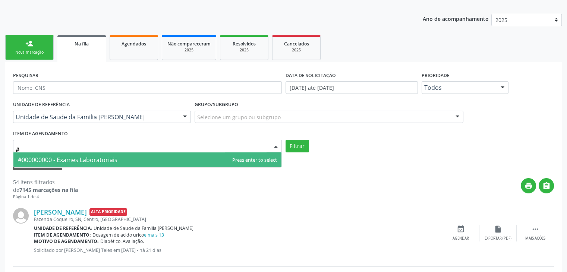
drag, startPoint x: 119, startPoint y: 155, endPoint x: 124, endPoint y: 157, distance: 4.6
click at [119, 156] on span "#000000000 - Exames Laboratoriais" at bounding box center [147, 159] width 268 height 15
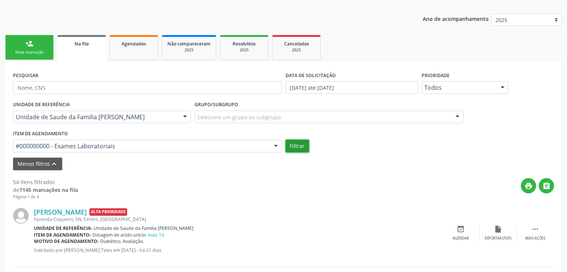
click at [299, 149] on button "Filtrar" at bounding box center [297, 146] width 23 height 13
click at [299, 123] on div "Grupo/Subgrupo Selecione um grupo ou subgrupo Todos os grupos e subgrupos 01 - …" at bounding box center [329, 111] width 269 height 24
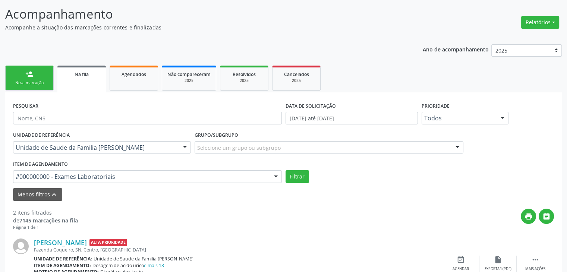
scroll to position [1, 0]
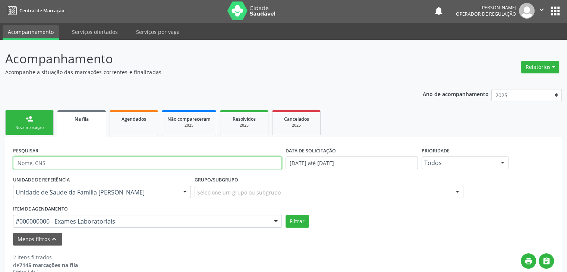
click at [82, 164] on input "text" at bounding box center [147, 163] width 269 height 13
click at [286, 215] on button "Filtrar" at bounding box center [297, 221] width 23 height 13
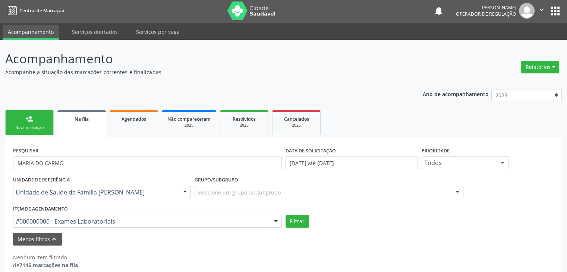
scroll to position [11, 0]
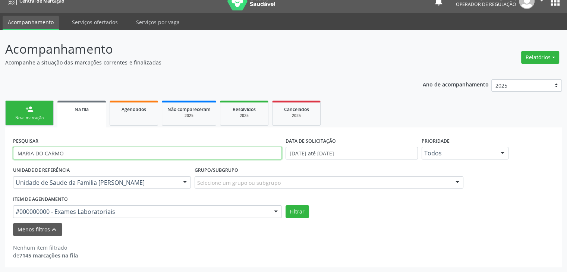
click at [75, 152] on input "MARIA DO CARMO" at bounding box center [147, 153] width 269 height 13
click at [299, 212] on button "Filtrar" at bounding box center [297, 211] width 23 height 13
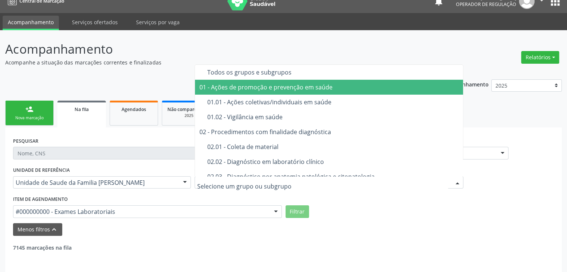
click at [246, 180] on input "text" at bounding box center [322, 186] width 251 height 15
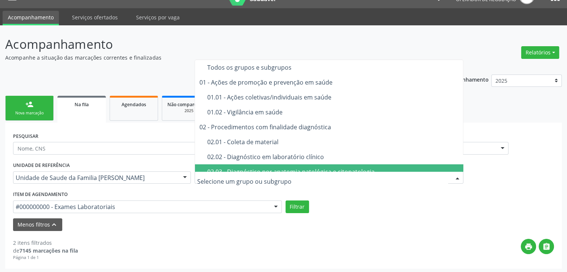
scroll to position [17, 0]
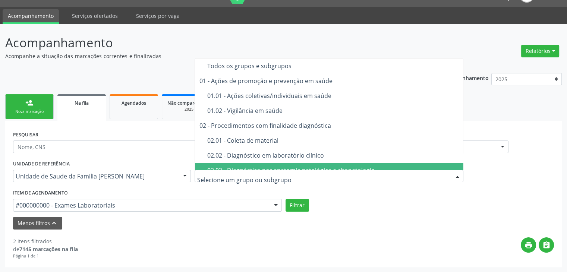
click at [356, 211] on form "PESQUISAR DATA DE SOLICITAÇÃO 01/01/2019 até 15/10/2025 Prioridade Todos Todos …" at bounding box center [283, 179] width 541 height 101
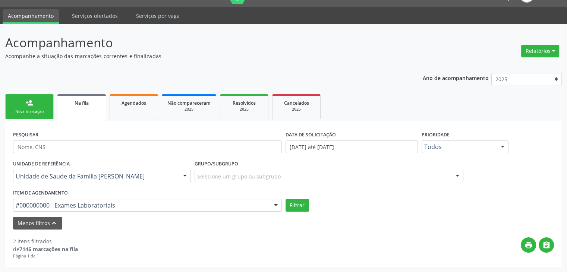
click at [275, 182] on div "Selecione um grupo ou subgrupo" at bounding box center [329, 176] width 269 height 13
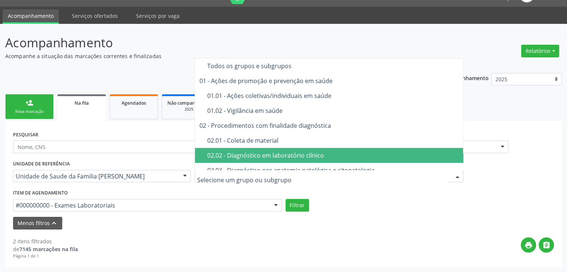
click at [275, 159] on span "02.02 - Diagnóstico em laboratório clínico" at bounding box center [329, 155] width 269 height 15
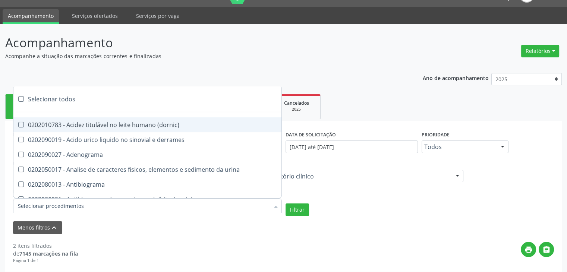
click at [256, 205] on div at bounding box center [147, 205] width 269 height 15
click at [56, 99] on div "Selecionar todos" at bounding box center [216, 99] width 406 height 15
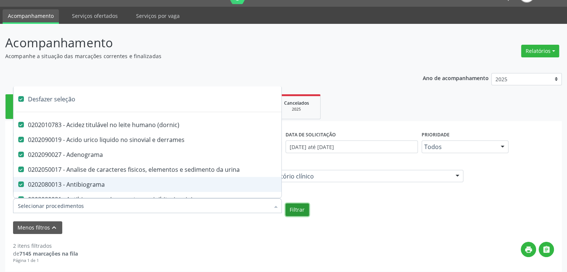
click at [294, 207] on button "Filtrar" at bounding box center [297, 210] width 23 height 13
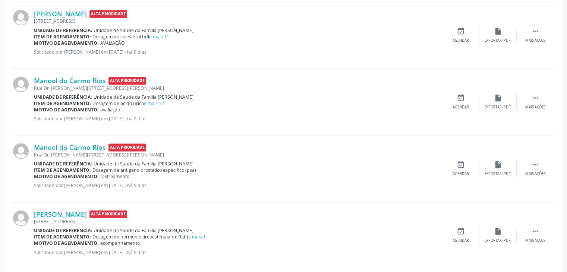
scroll to position [1043, 0]
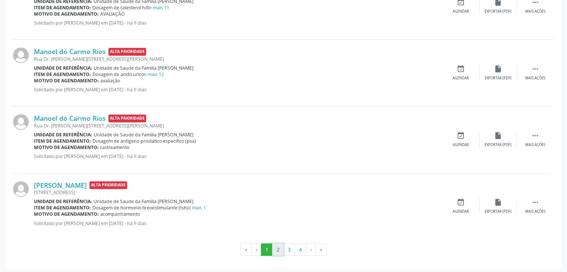
click at [279, 249] on button "2" at bounding box center [278, 249] width 12 height 13
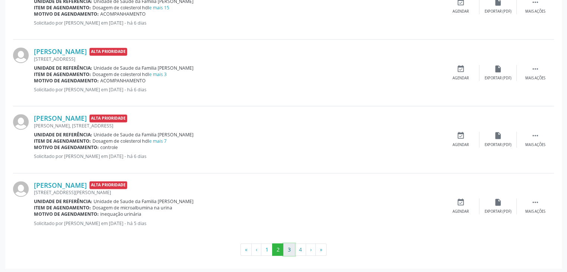
click at [287, 245] on button "3" at bounding box center [289, 249] width 12 height 13
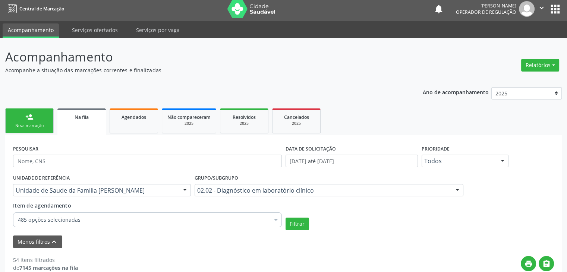
scroll to position [0, 0]
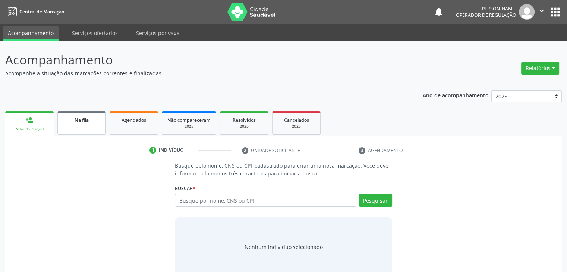
click at [89, 120] on div "Na fila" at bounding box center [81, 120] width 37 height 8
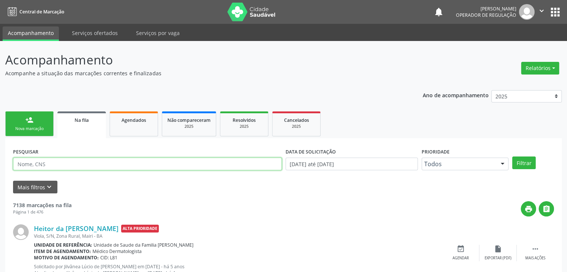
click at [58, 163] on input "text" at bounding box center [147, 164] width 269 height 13
paste input "https://mairi.ba.cidadesaudavel.com/app/regulation/accompaniment"
type input "h"
click at [107, 166] on input "text" at bounding box center [147, 164] width 269 height 13
paste input "HERICA SOUZA DO CARMO"
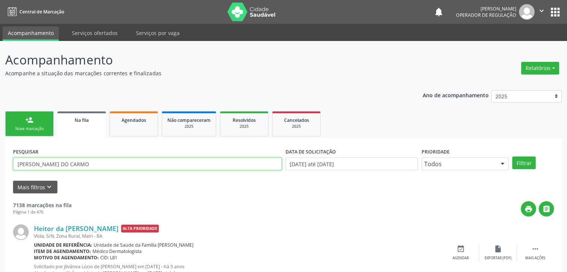
type input "HERICA SOUZA DO CARMO"
click at [512, 157] on button "Filtrar" at bounding box center [523, 163] width 23 height 13
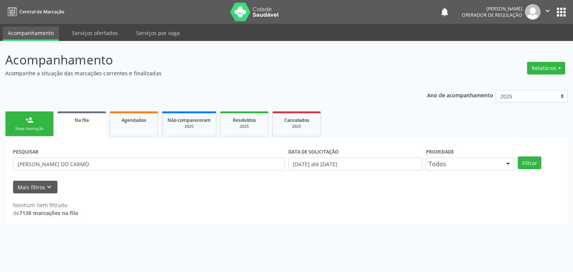
click at [565, 18] on button "apps" at bounding box center [560, 12] width 13 height 13
click at [552, 9] on button "" at bounding box center [547, 12] width 14 height 16
click at [563, 12] on button "apps" at bounding box center [560, 12] width 13 height 13
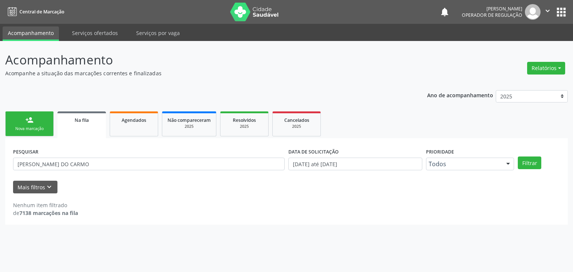
click at [563, 12] on button "apps" at bounding box center [560, 12] width 13 height 13
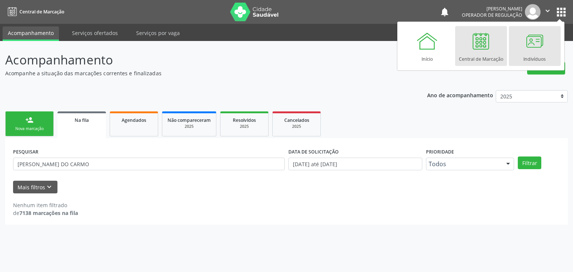
click at [528, 63] on link "Indivíduos" at bounding box center [534, 46] width 52 height 40
